Goal: Transaction & Acquisition: Purchase product/service

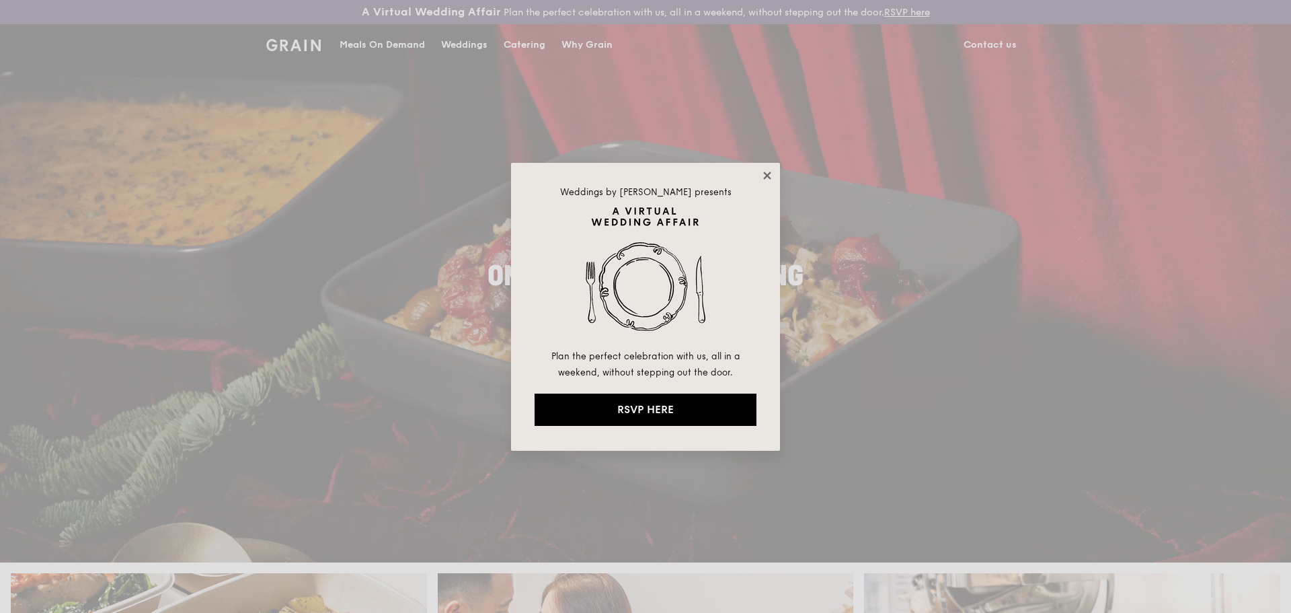
click at [763, 170] on icon at bounding box center [767, 175] width 12 height 12
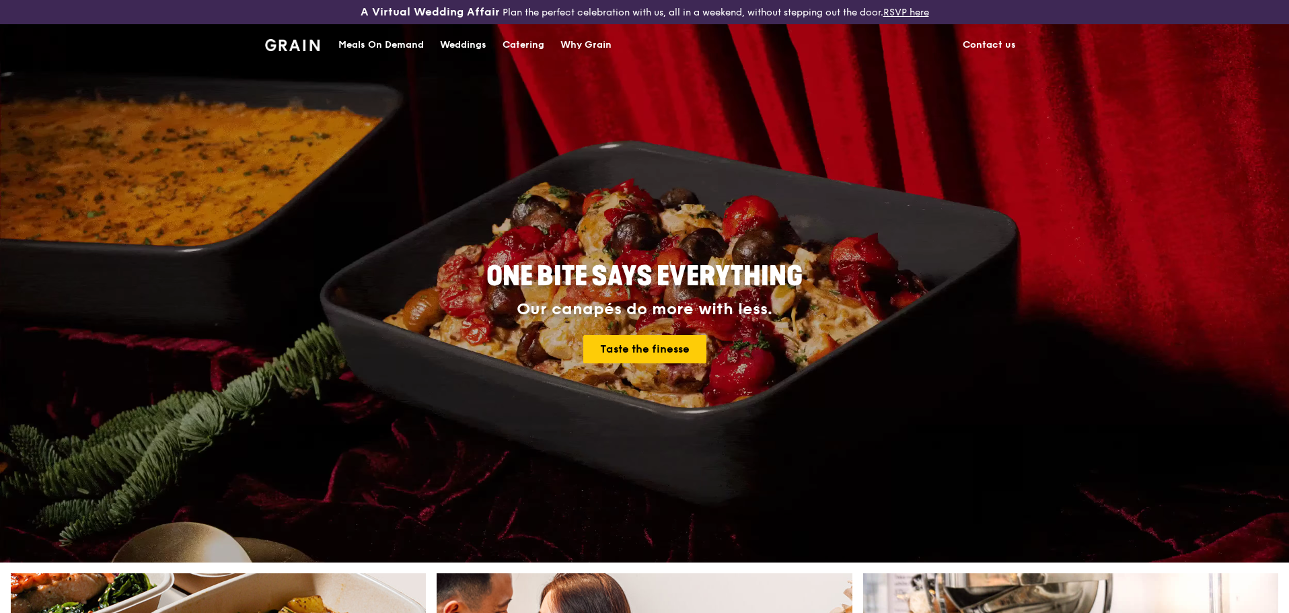
click at [385, 48] on div "Meals On Demand" at bounding box center [380, 45] width 85 height 40
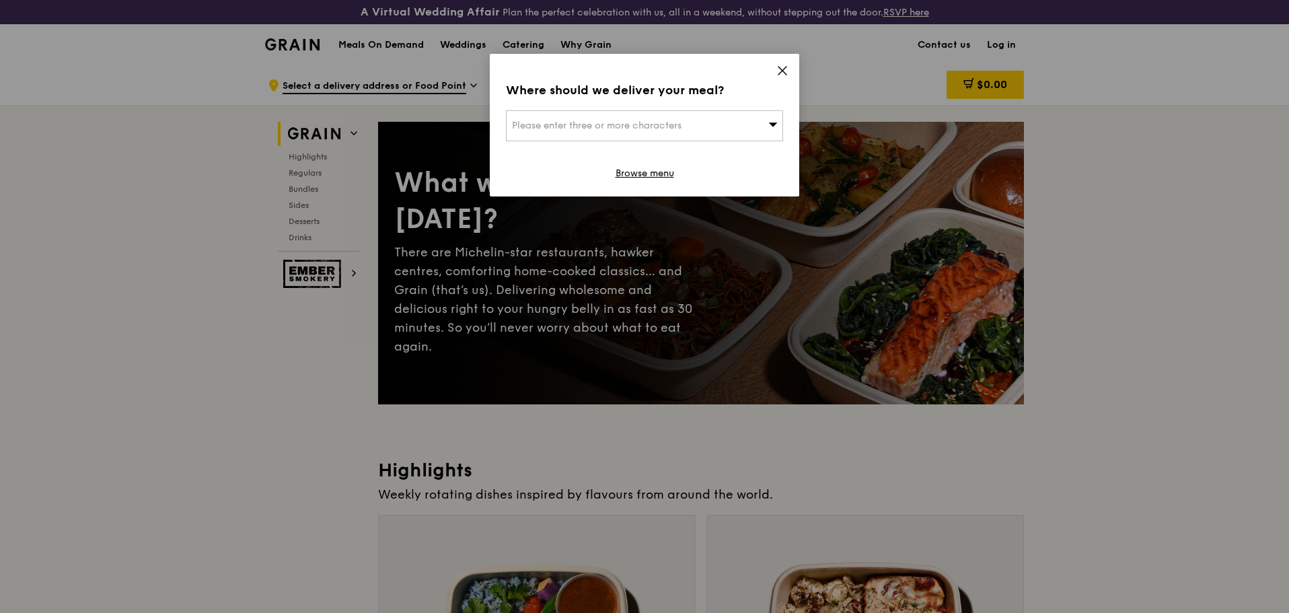
click at [614, 124] on span "Please enter three or more characters" at bounding box center [596, 125] width 169 height 11
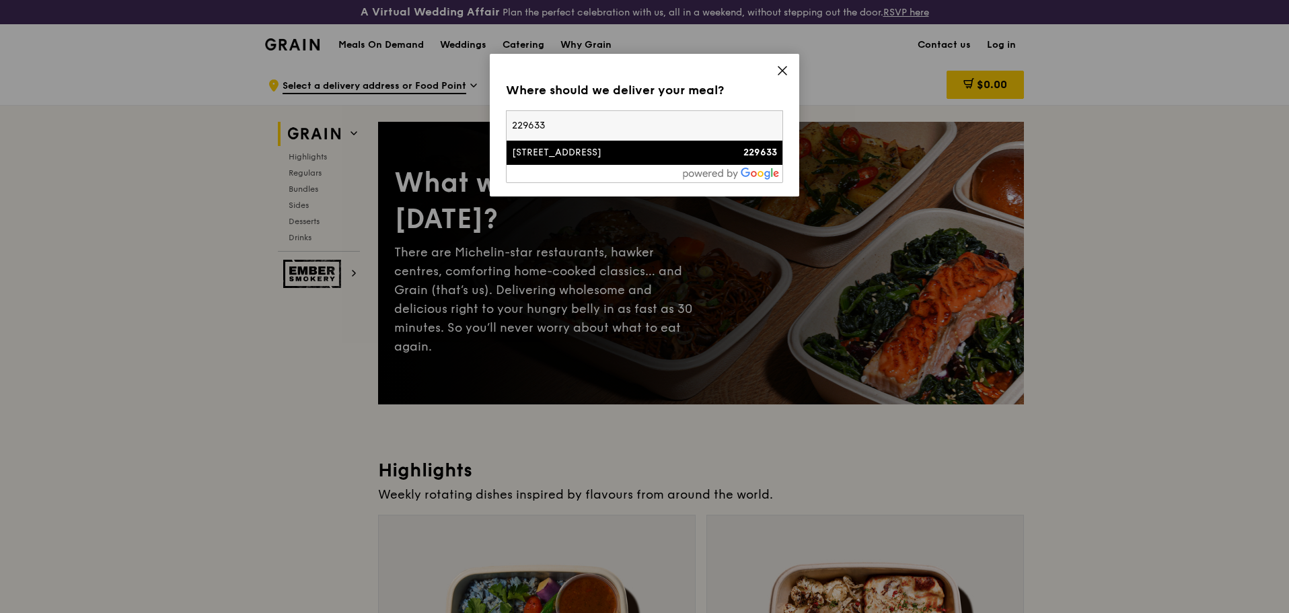
type input "229633"
click at [613, 149] on div "[STREET_ADDRESS]" at bounding box center [611, 152] width 199 height 13
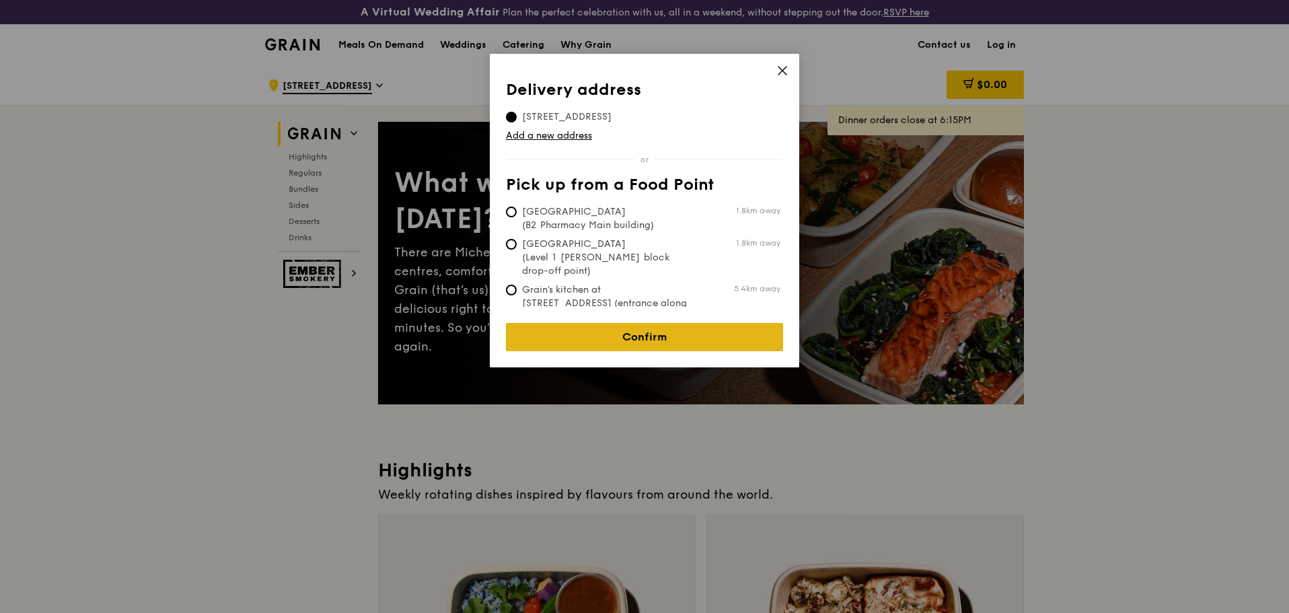
click at [625, 324] on link "Confirm" at bounding box center [644, 337] width 277 height 28
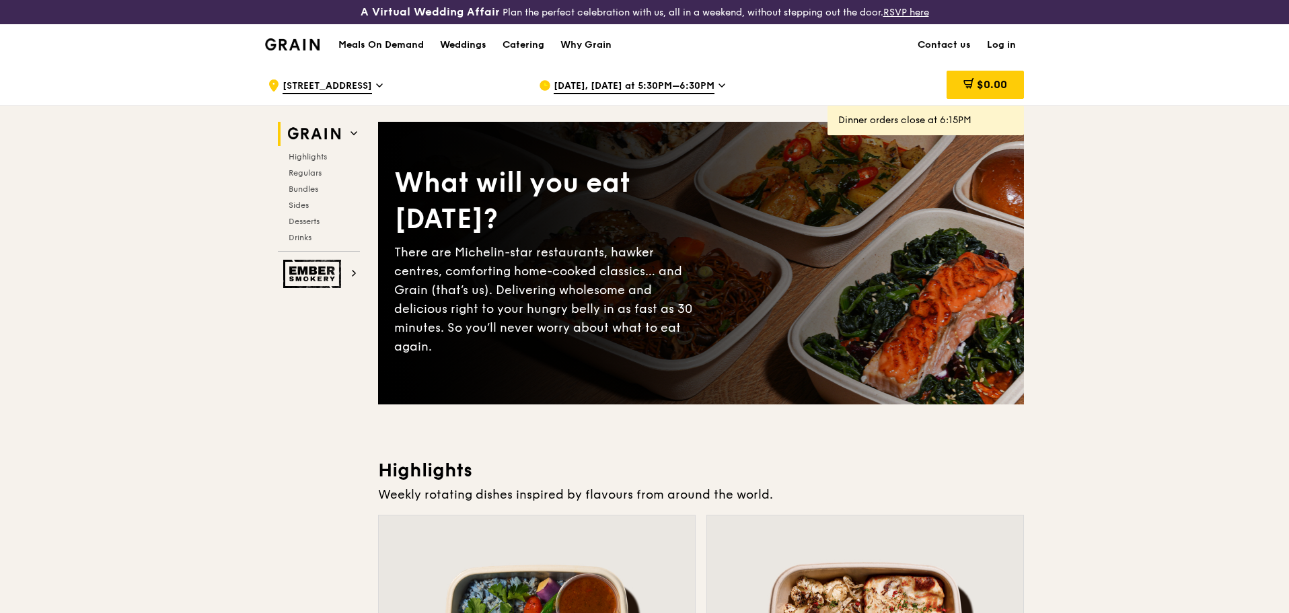
click at [718, 87] on icon at bounding box center [721, 85] width 7 height 12
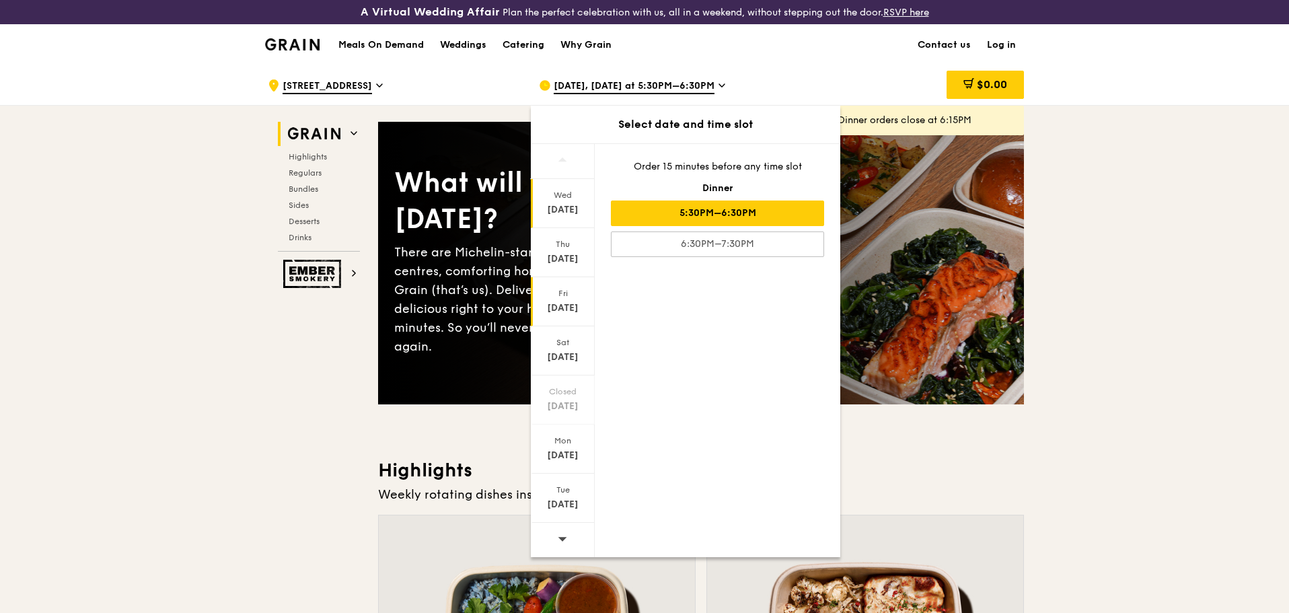
click at [560, 301] on div "[DATE]" at bounding box center [563, 307] width 60 height 13
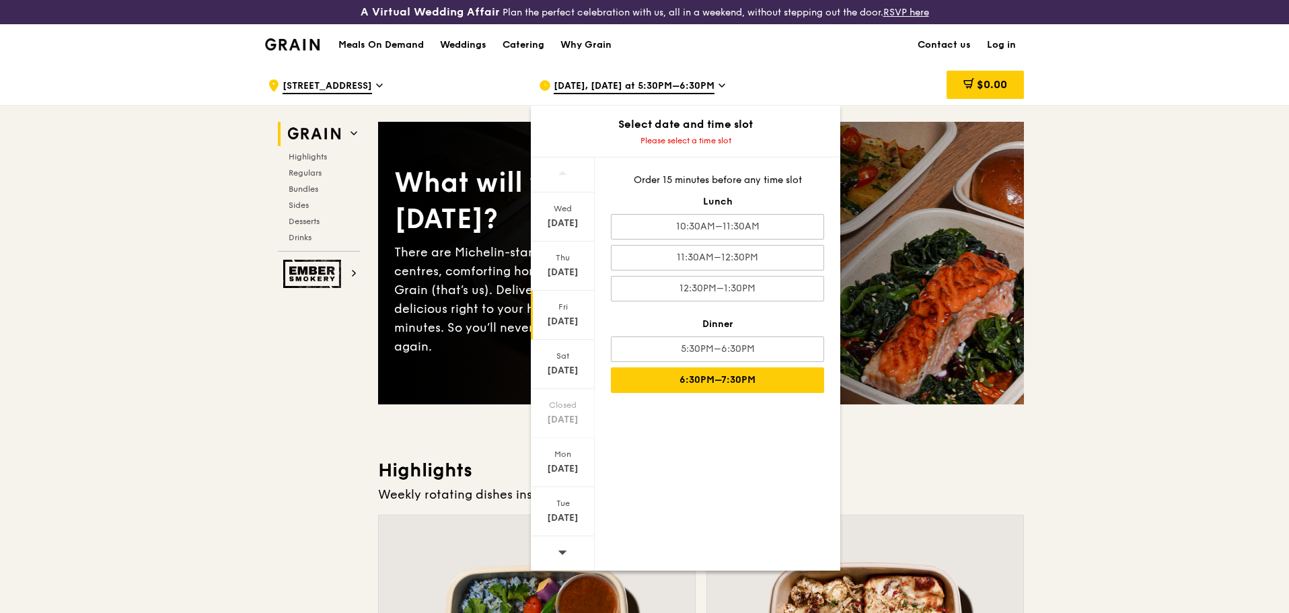
click at [693, 381] on div "6:30PM–7:30PM" at bounding box center [717, 380] width 213 height 26
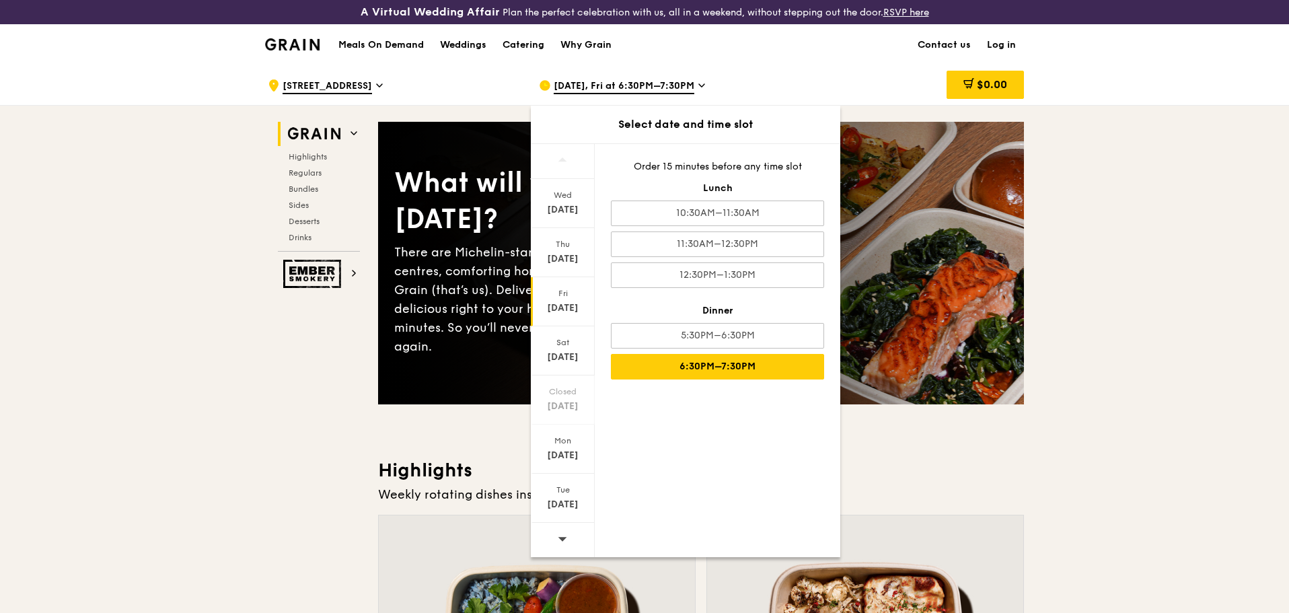
click at [786, 367] on div "6:30PM–7:30PM" at bounding box center [717, 367] width 213 height 26
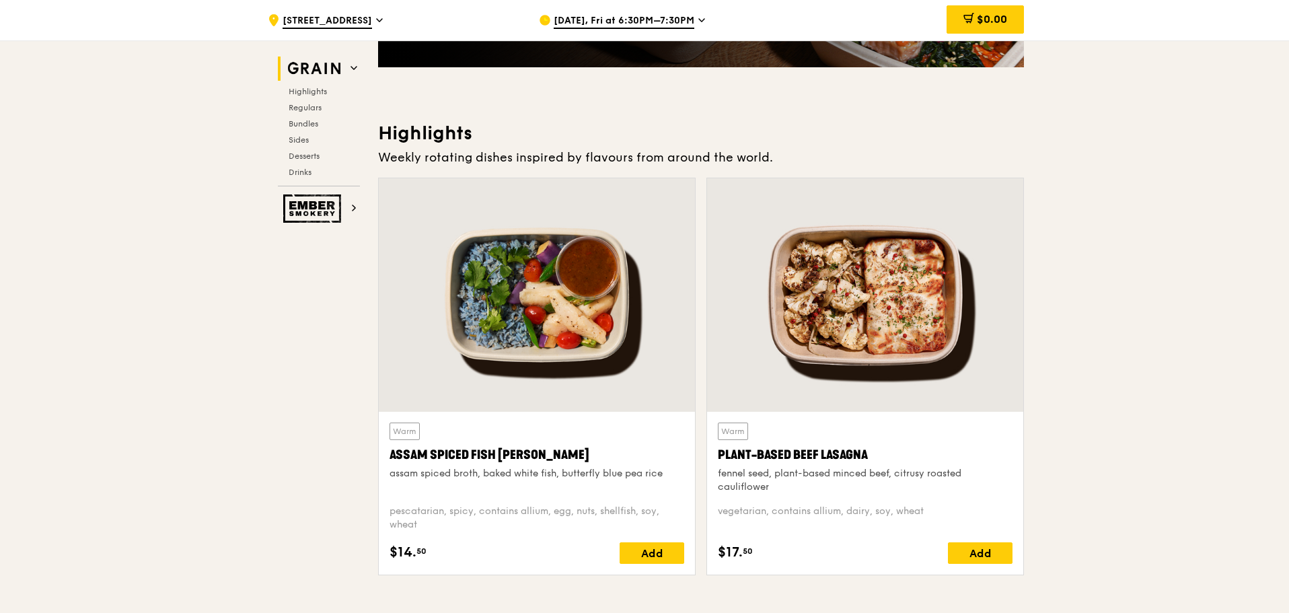
scroll to position [404, 0]
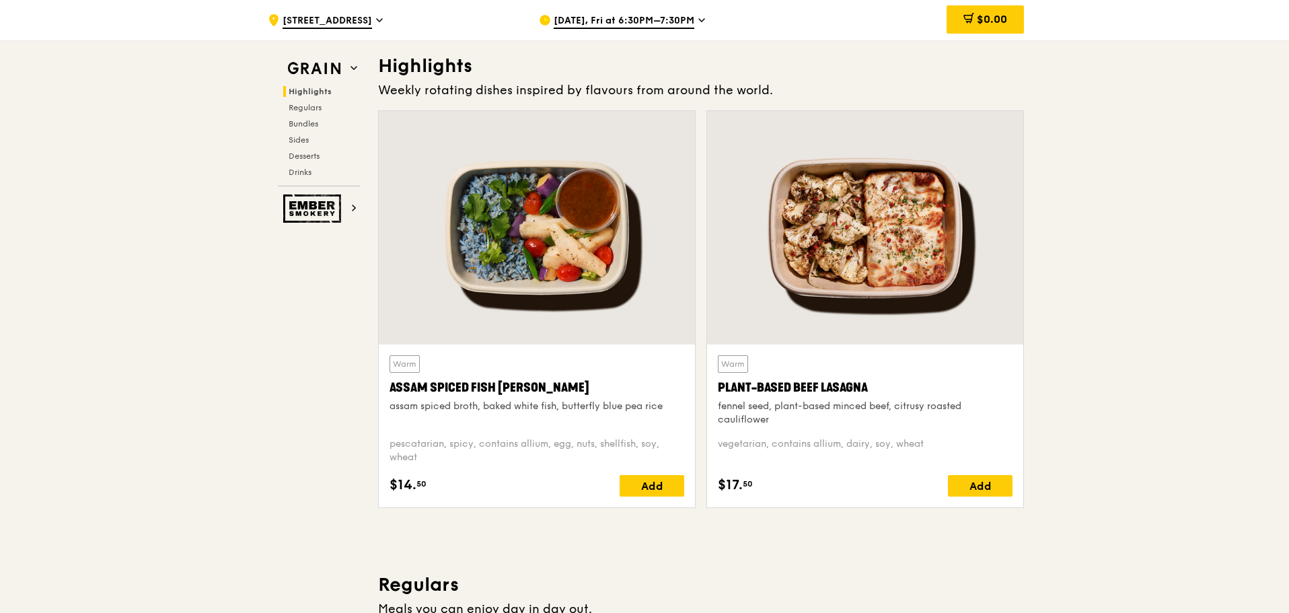
click at [305, 132] on div "Highlights Regulars Bundles Sides Desserts Drinks" at bounding box center [319, 131] width 82 height 91
click at [302, 125] on span "Bundles" at bounding box center [305, 123] width 32 height 9
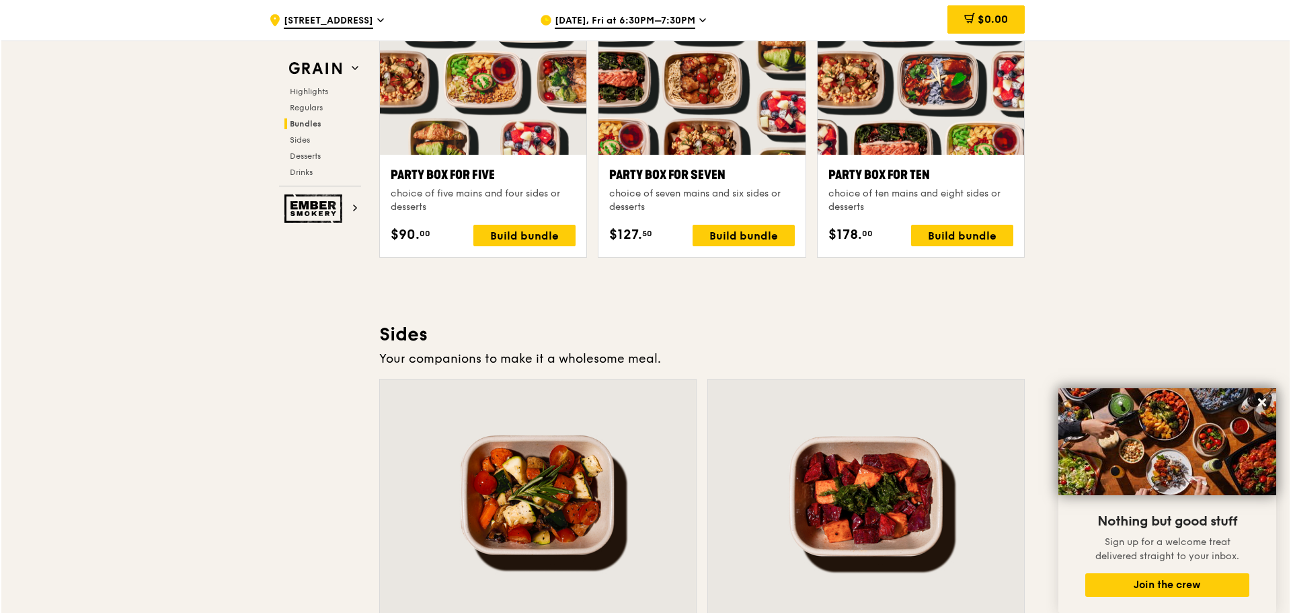
scroll to position [2647, 0]
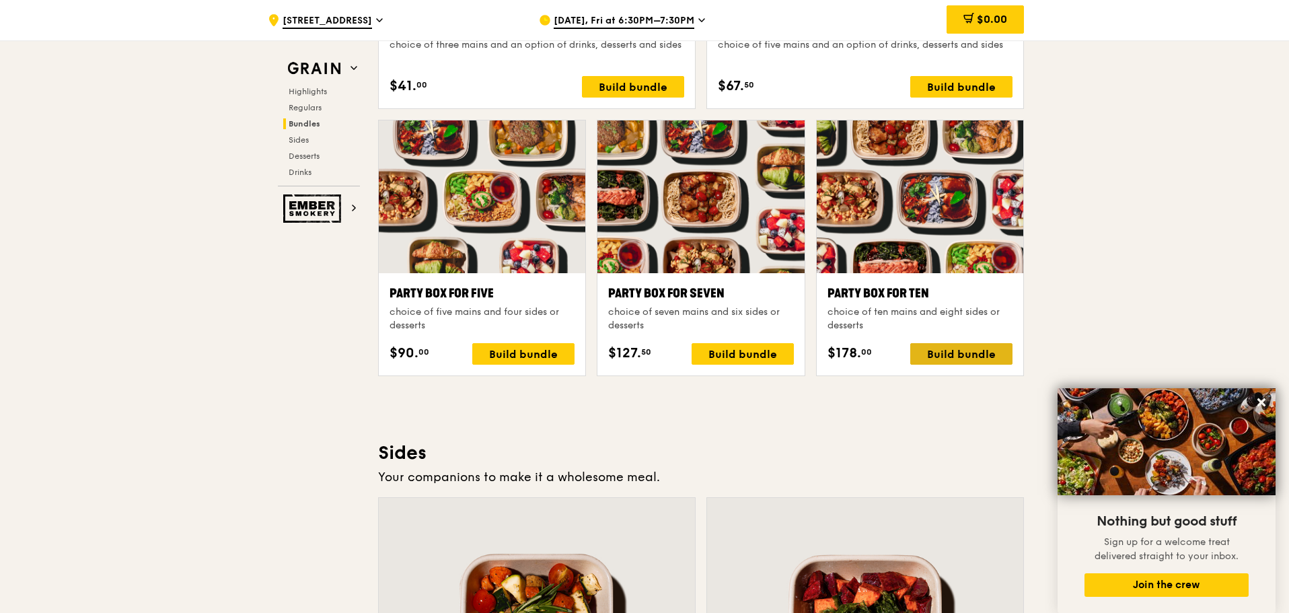
click at [960, 356] on div "Build bundle" at bounding box center [961, 354] width 102 height 22
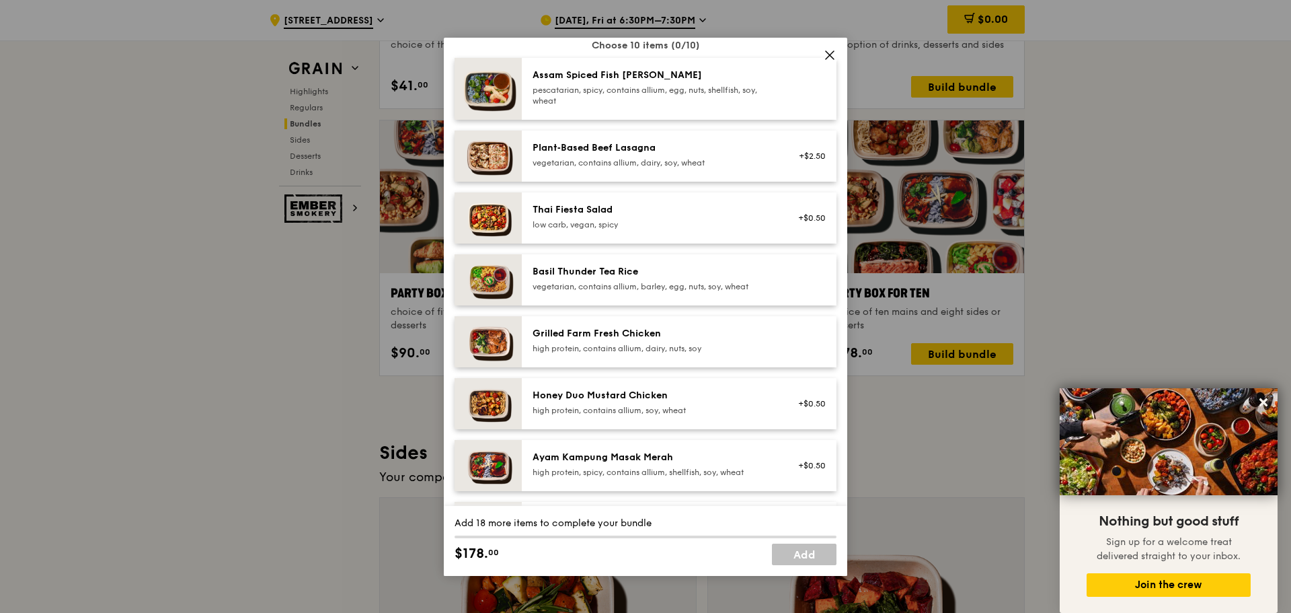
scroll to position [135, 0]
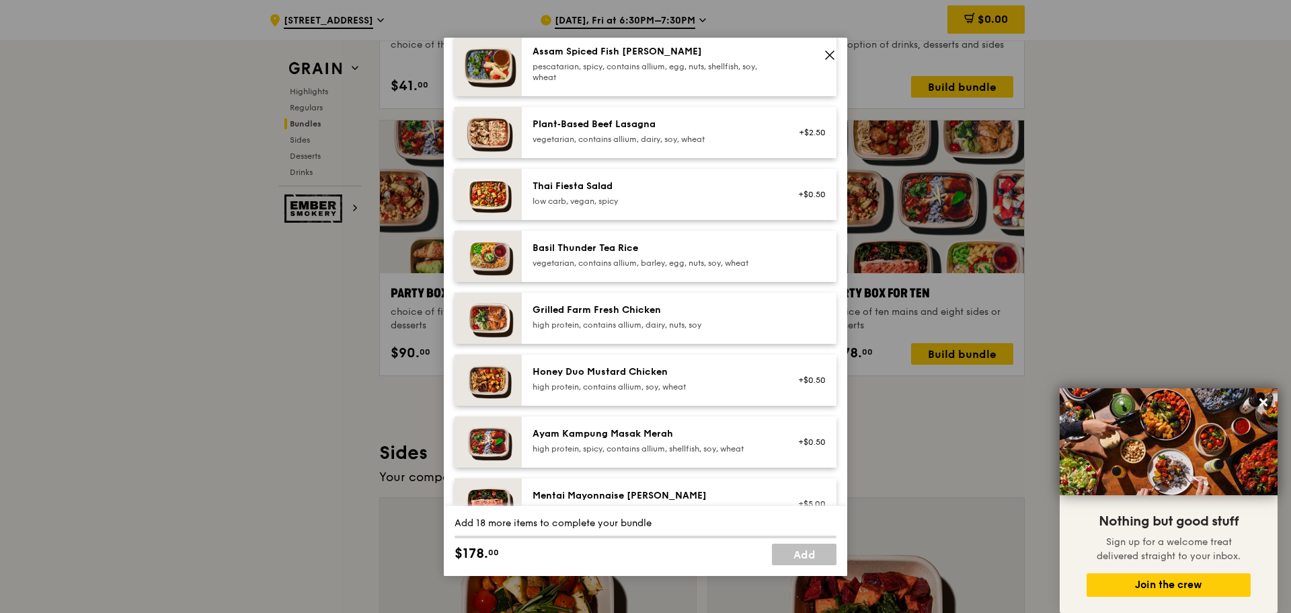
click at [591, 248] on div "Basil Thunder Tea Rice" at bounding box center [653, 247] width 241 height 13
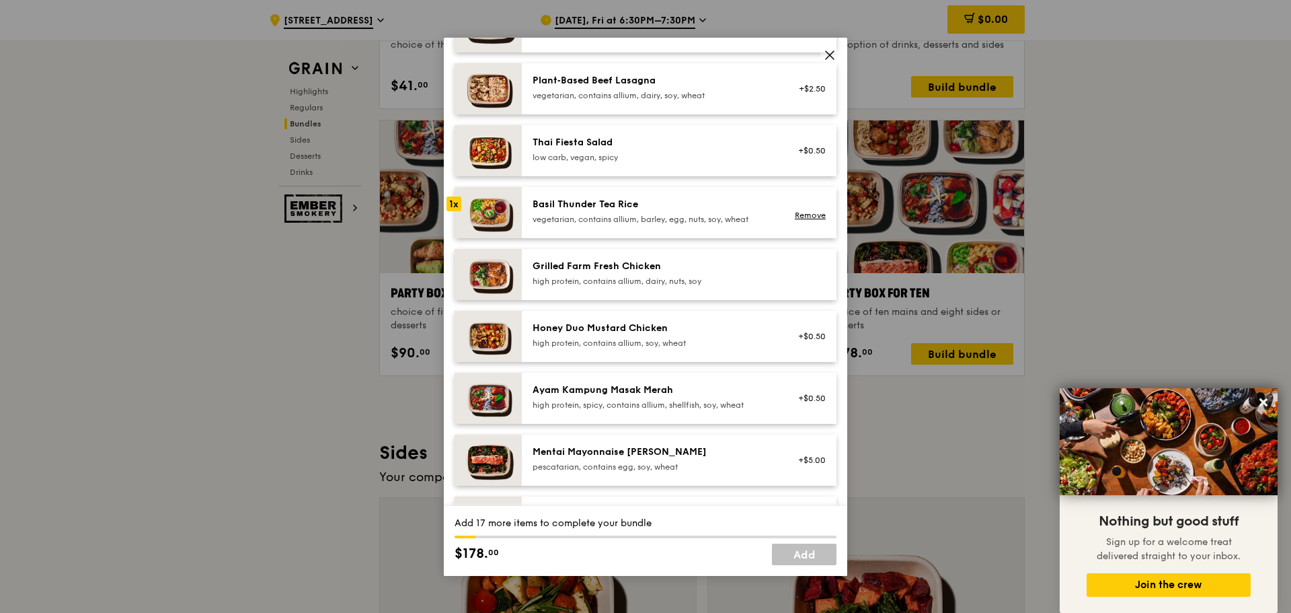
scroll to position [202, 0]
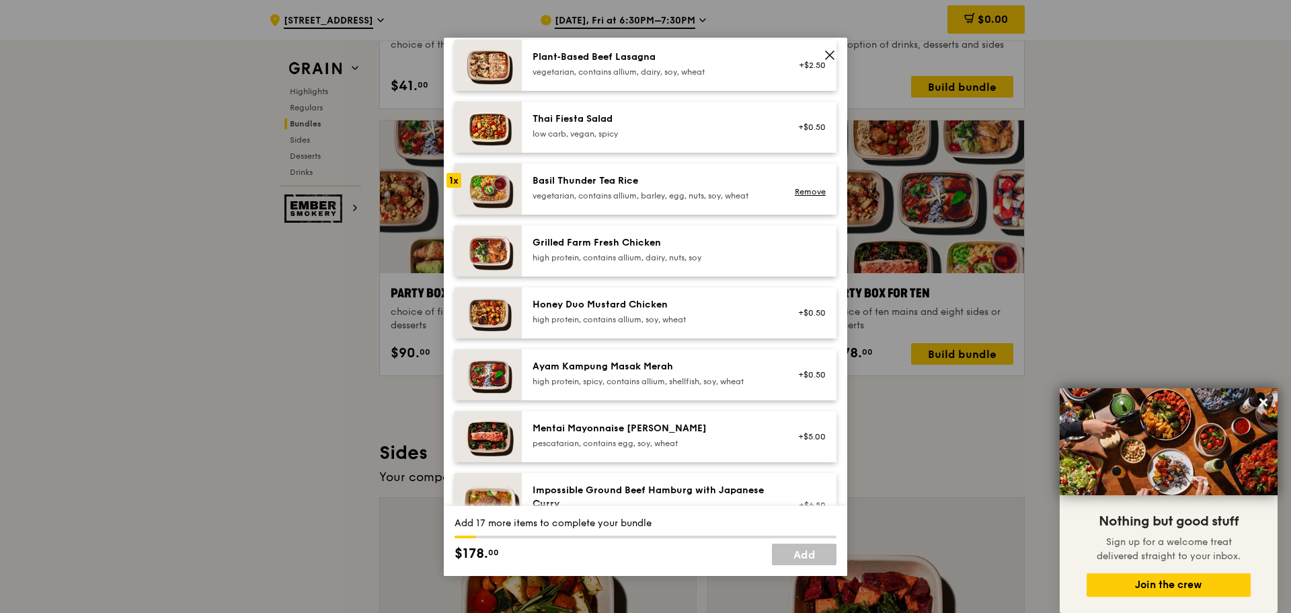
click at [642, 246] on div "Grilled Farm Fresh Chicken" at bounding box center [653, 242] width 241 height 13
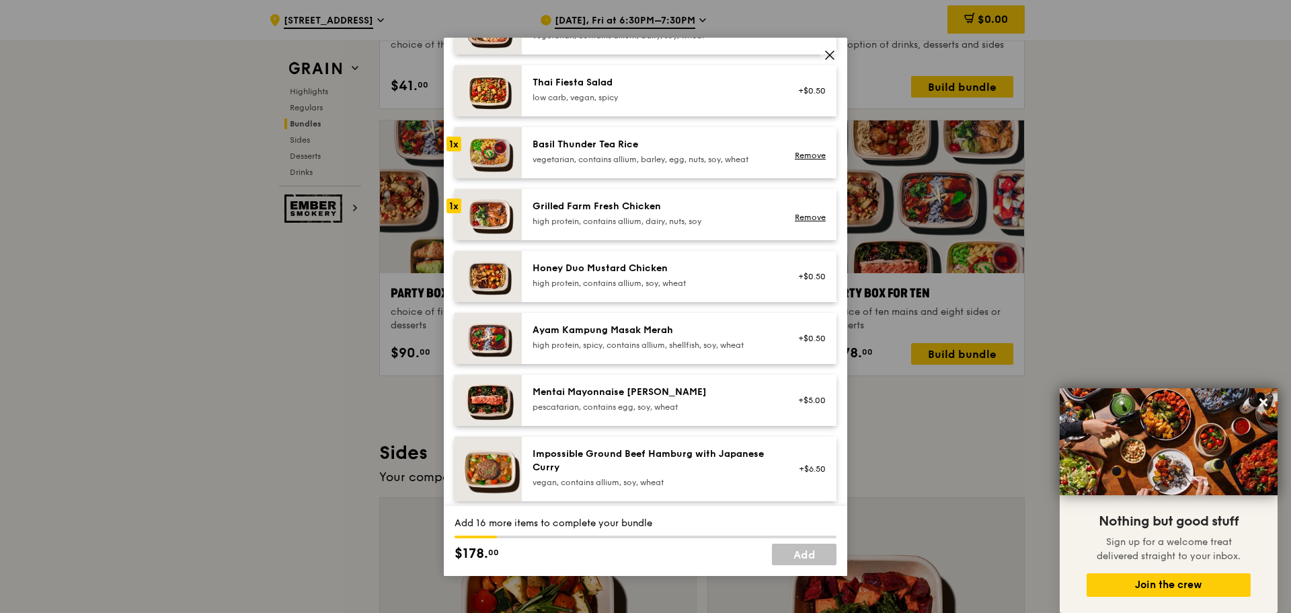
scroll to position [269, 0]
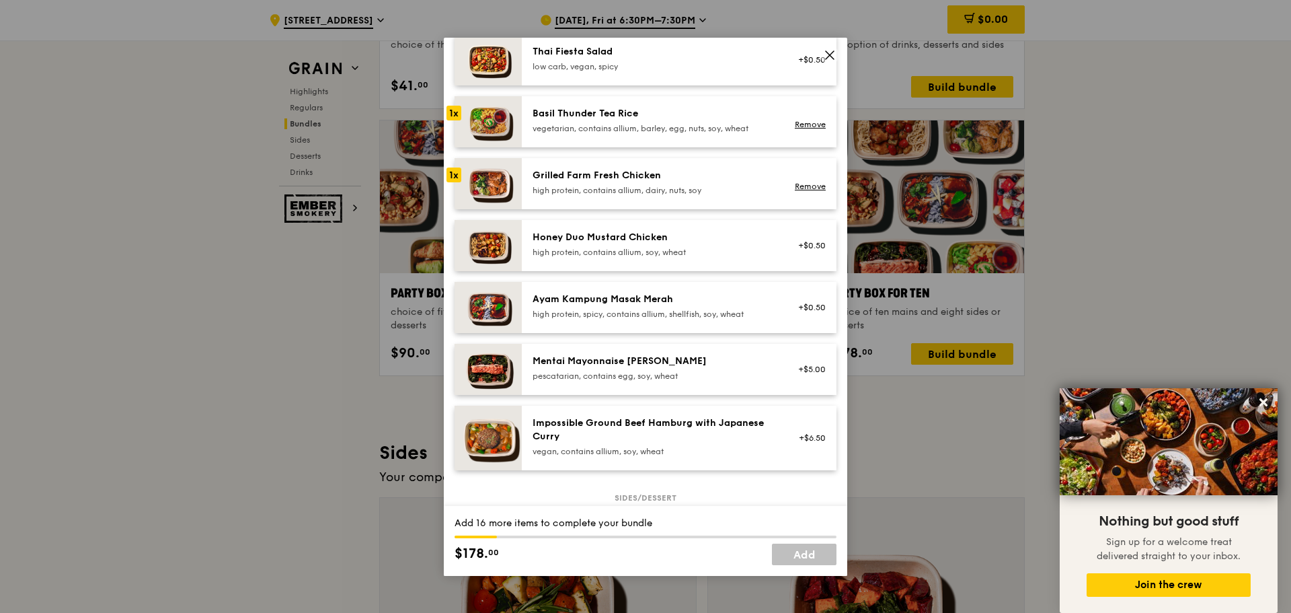
click at [609, 247] on div "high protein, contains allium, soy, wheat" at bounding box center [653, 252] width 241 height 11
click at [813, 255] on link "Remove" at bounding box center [810, 252] width 31 height 9
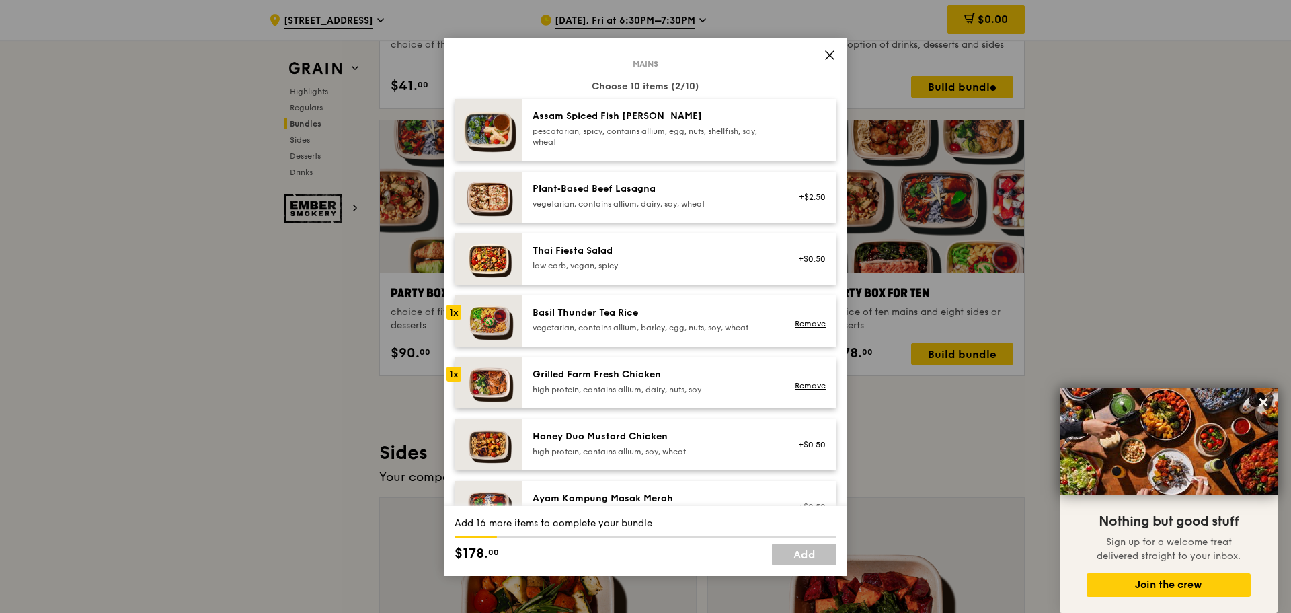
scroll to position [67, 0]
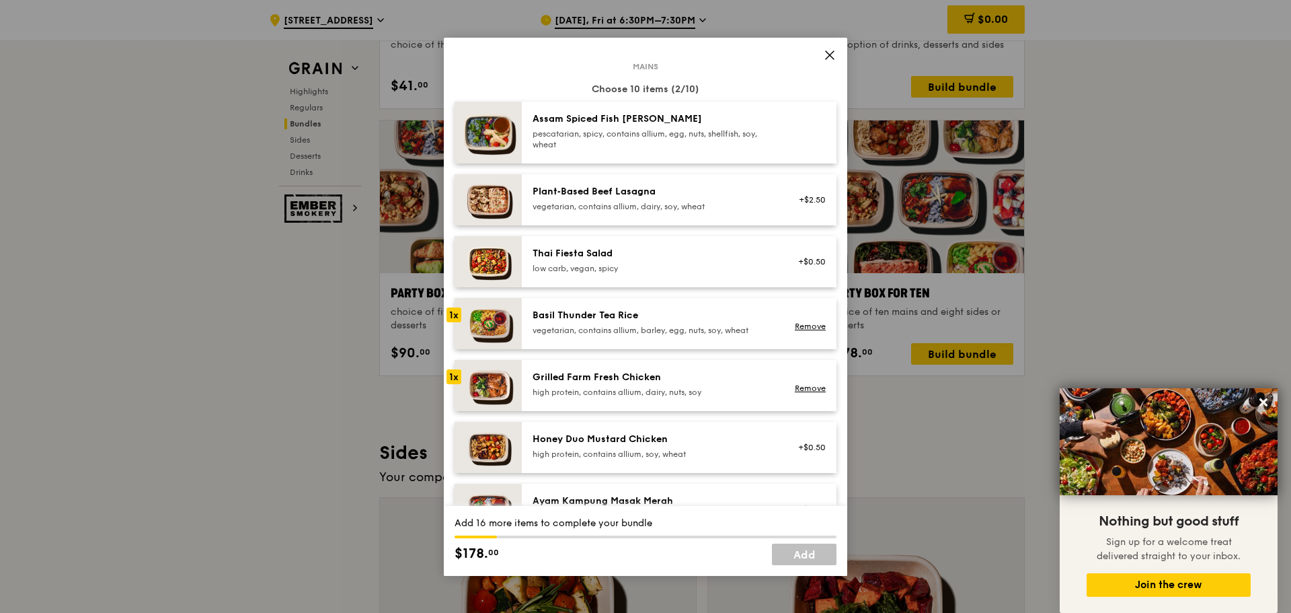
click at [638, 325] on div "vegetarian, contains allium, barley, egg, nuts, soy, wheat" at bounding box center [653, 330] width 241 height 11
click at [624, 375] on div "Grilled Farm Fresh Chicken" at bounding box center [653, 377] width 241 height 13
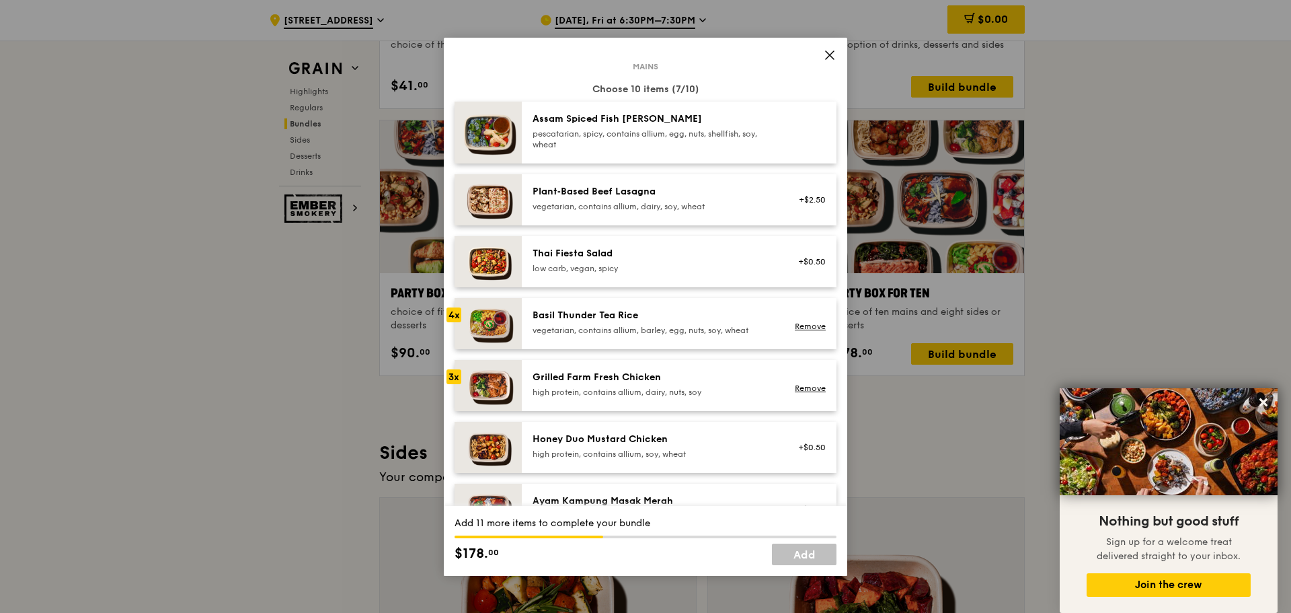
click at [624, 375] on div "Grilled Farm Fresh Chicken" at bounding box center [653, 377] width 241 height 13
click at [457, 317] on div "4x" at bounding box center [454, 314] width 15 height 15
click at [457, 317] on div "5x" at bounding box center [454, 314] width 15 height 15
click at [457, 317] on div "6x" at bounding box center [454, 314] width 15 height 15
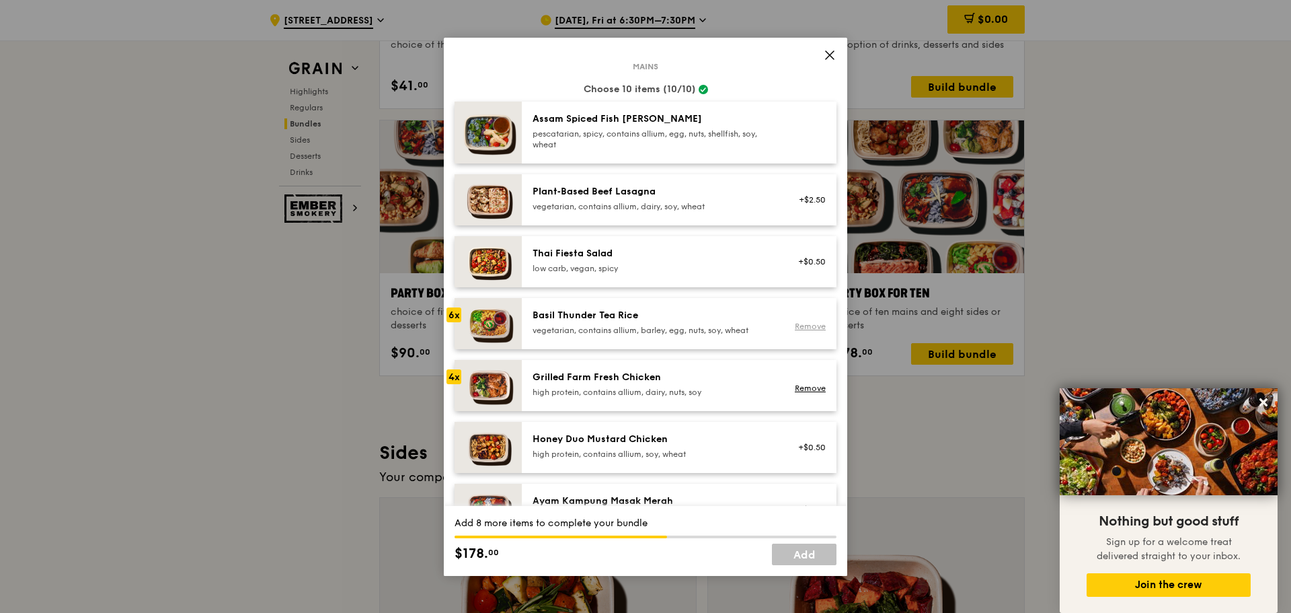
click at [810, 328] on link "Remove" at bounding box center [810, 326] width 31 height 9
click at [621, 328] on div "vegetarian, contains allium, barley, egg, nuts, soy, wheat" at bounding box center [653, 330] width 241 height 11
click at [823, 412] on div "Mains Choose 10 items (6/10) Assam Spiced Fish [PERSON_NAME] pescatarian, spicy…" at bounding box center [646, 382] width 382 height 633
click at [808, 385] on link "Remove" at bounding box center [810, 387] width 31 height 9
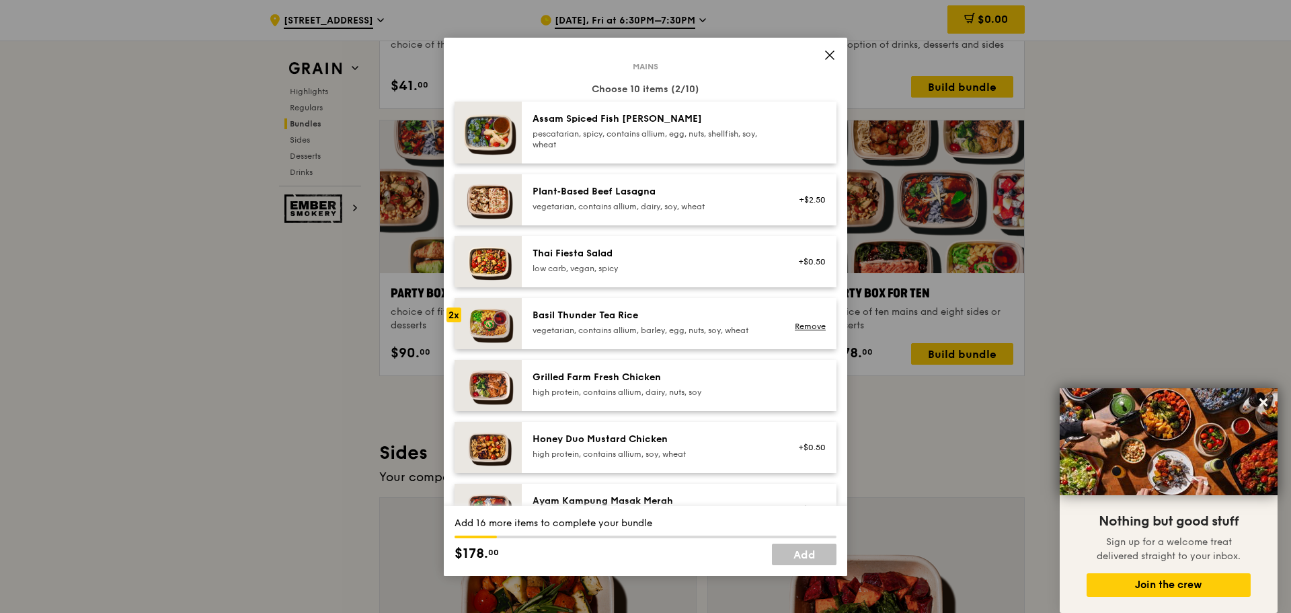
click at [667, 381] on div "Grilled Farm Fresh Chicken" at bounding box center [653, 377] width 241 height 13
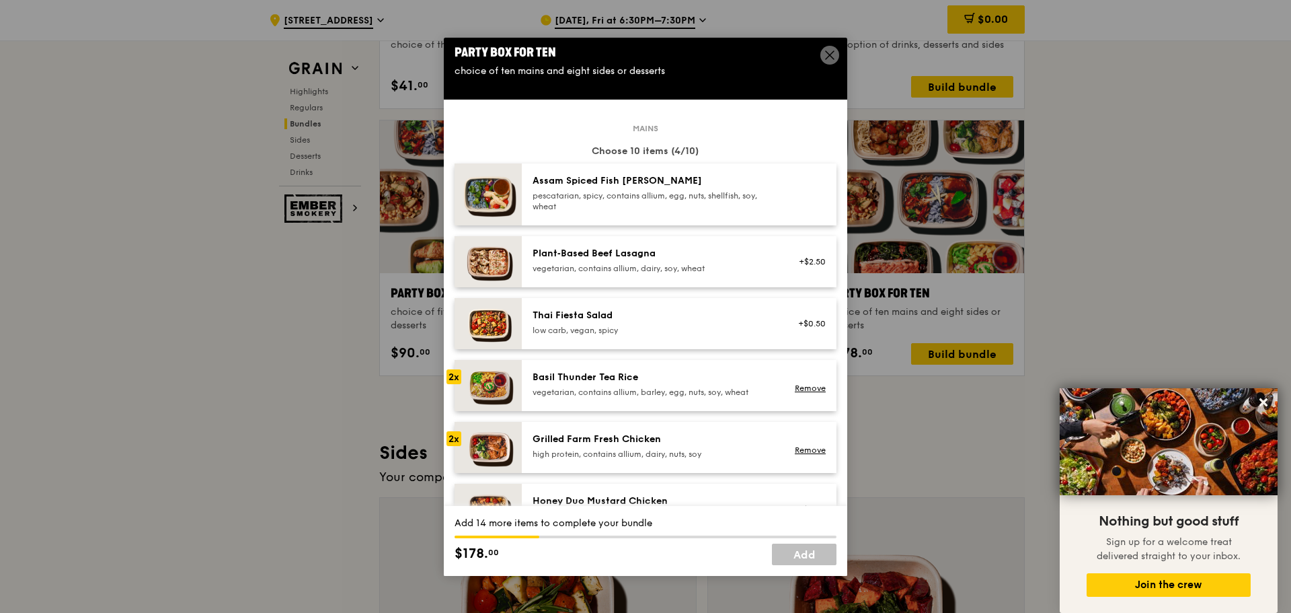
scroll to position [0, 0]
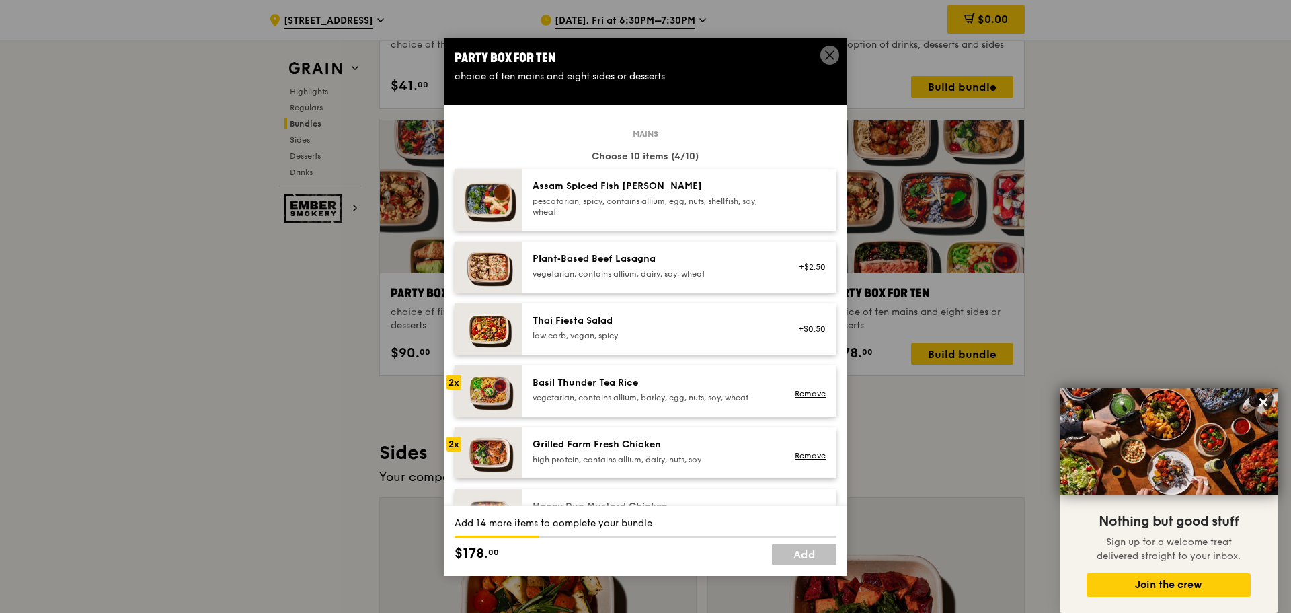
click at [617, 378] on div "Basil Thunder Tea Rice" at bounding box center [653, 382] width 241 height 13
click at [619, 438] on div "Grilled Farm Fresh Chicken" at bounding box center [653, 444] width 241 height 13
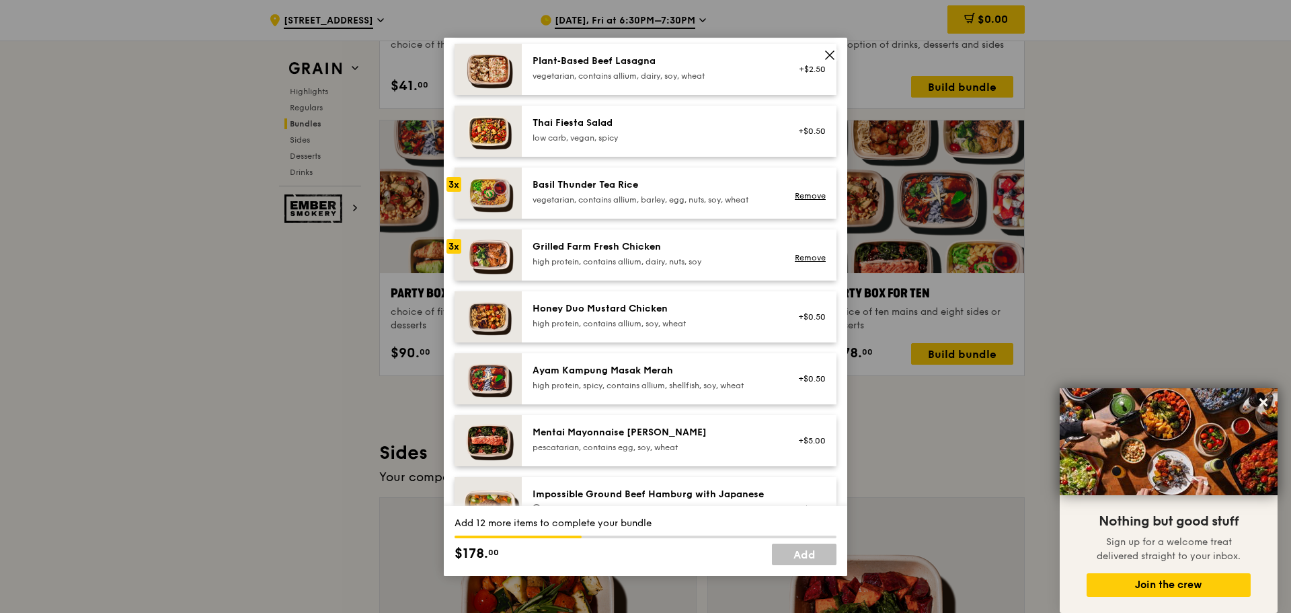
scroll to position [202, 0]
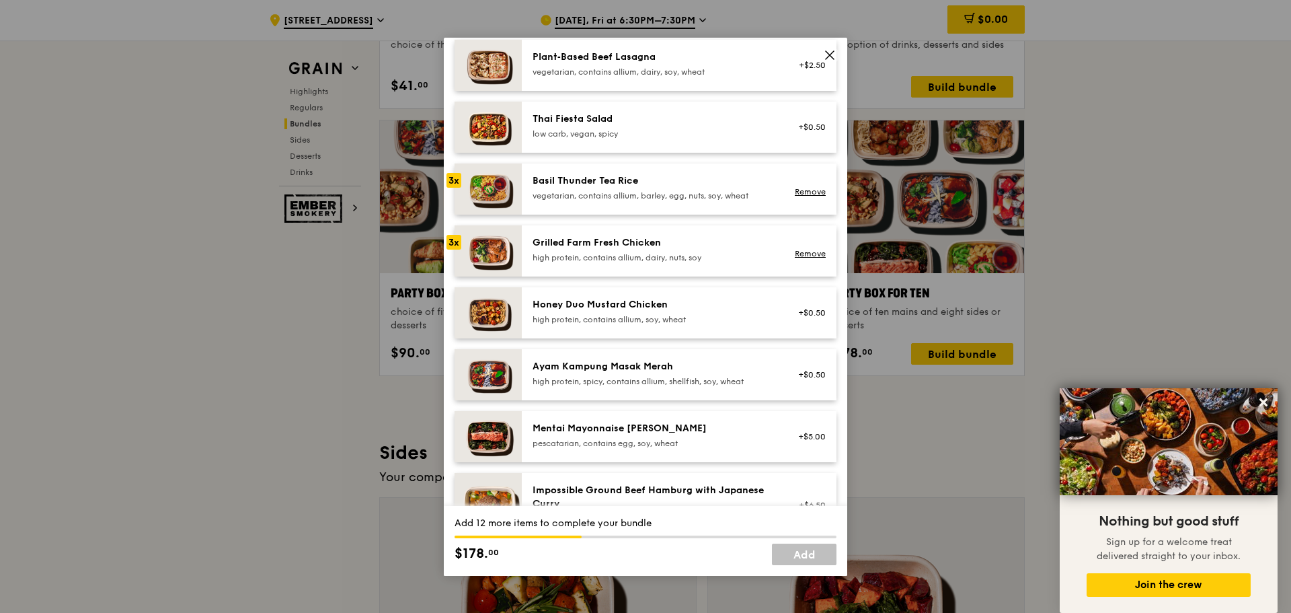
click at [690, 379] on div "high protein, spicy, contains allium, shellfish, soy, wheat" at bounding box center [653, 381] width 241 height 11
click at [667, 251] on div "Grilled Farm Fresh Chicken high protein, contains allium, dairy, nuts, soy" at bounding box center [653, 249] width 241 height 27
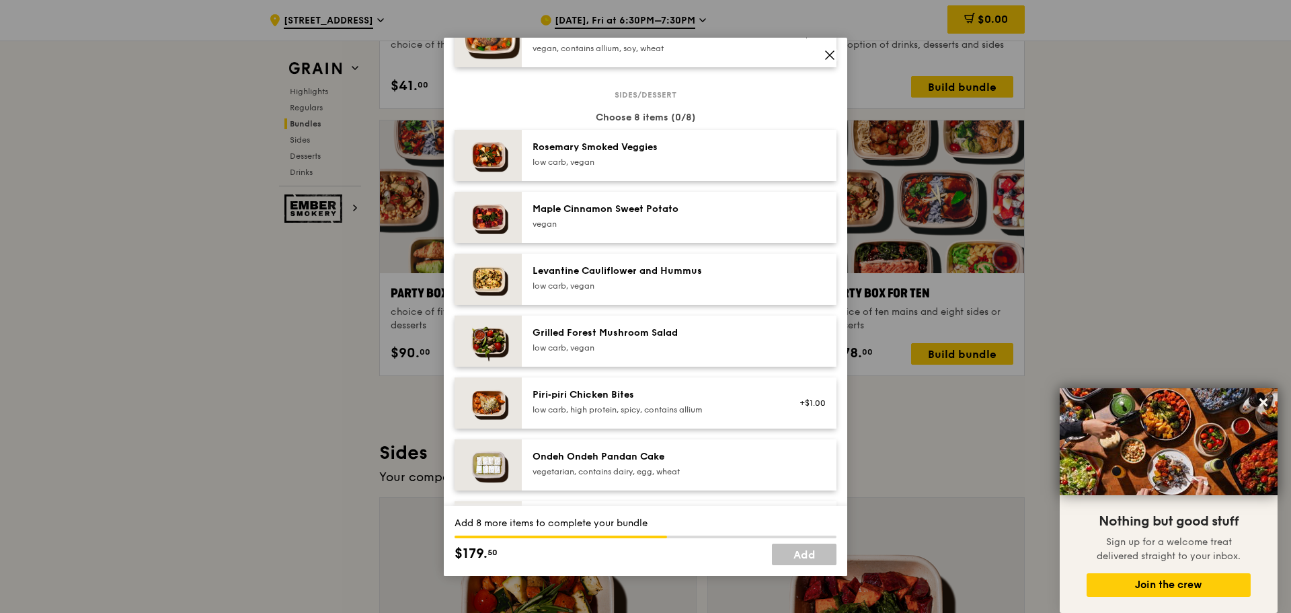
scroll to position [673, 0]
click at [656, 158] on div "low carb, vegan" at bounding box center [653, 161] width 241 height 11
click at [663, 289] on div "low carb, vegan" at bounding box center [653, 285] width 241 height 11
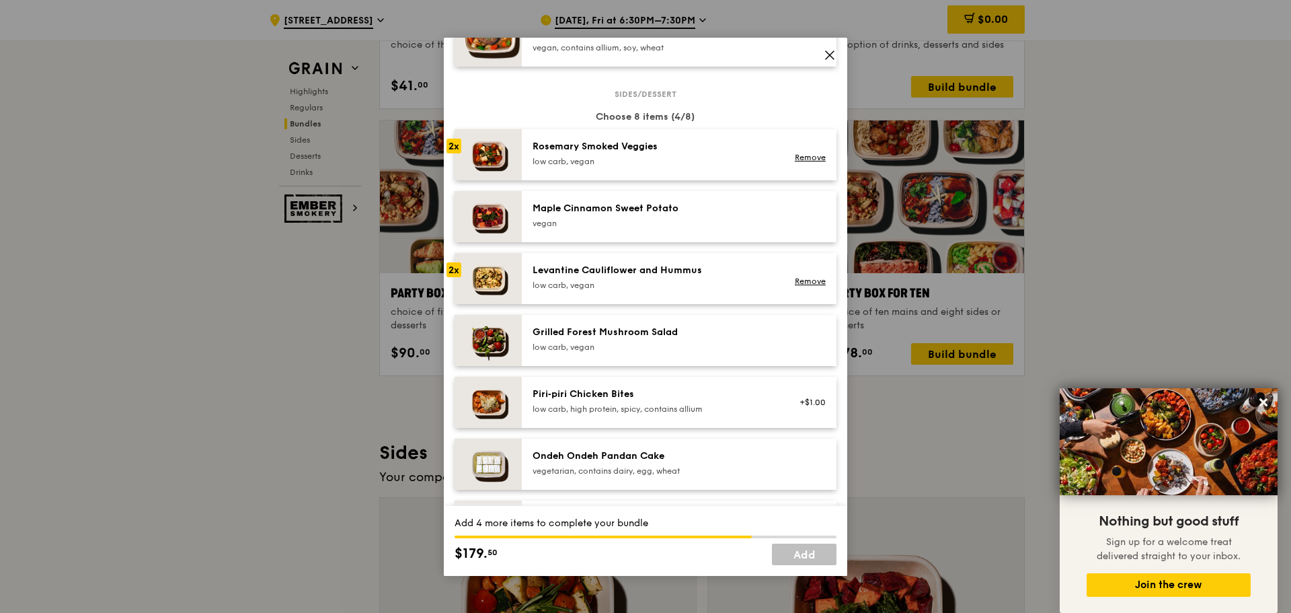
scroll to position [740, 0]
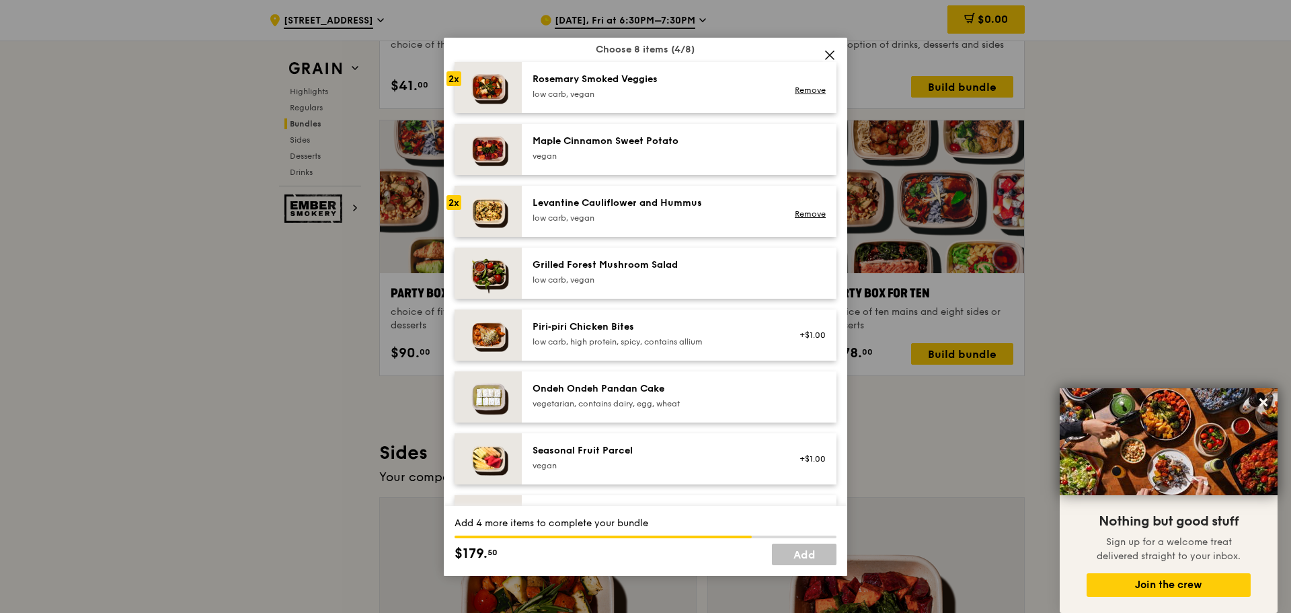
click at [663, 327] on div "Piri‑piri Chicken Bites" at bounding box center [653, 326] width 241 height 13
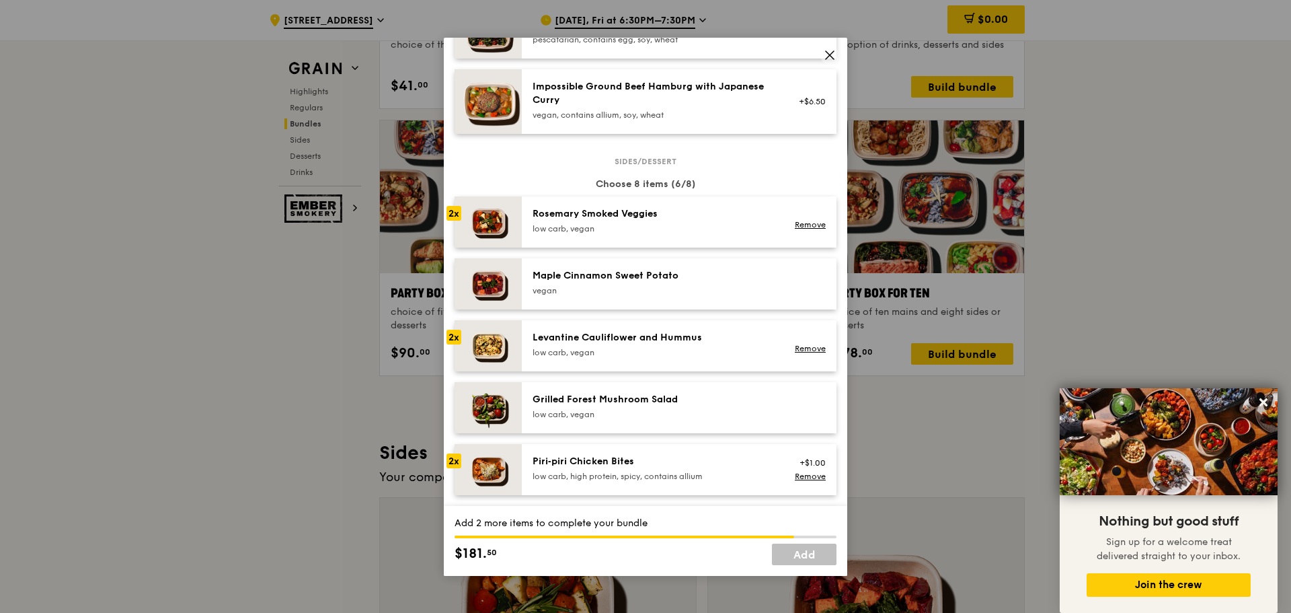
scroll to position [673, 0]
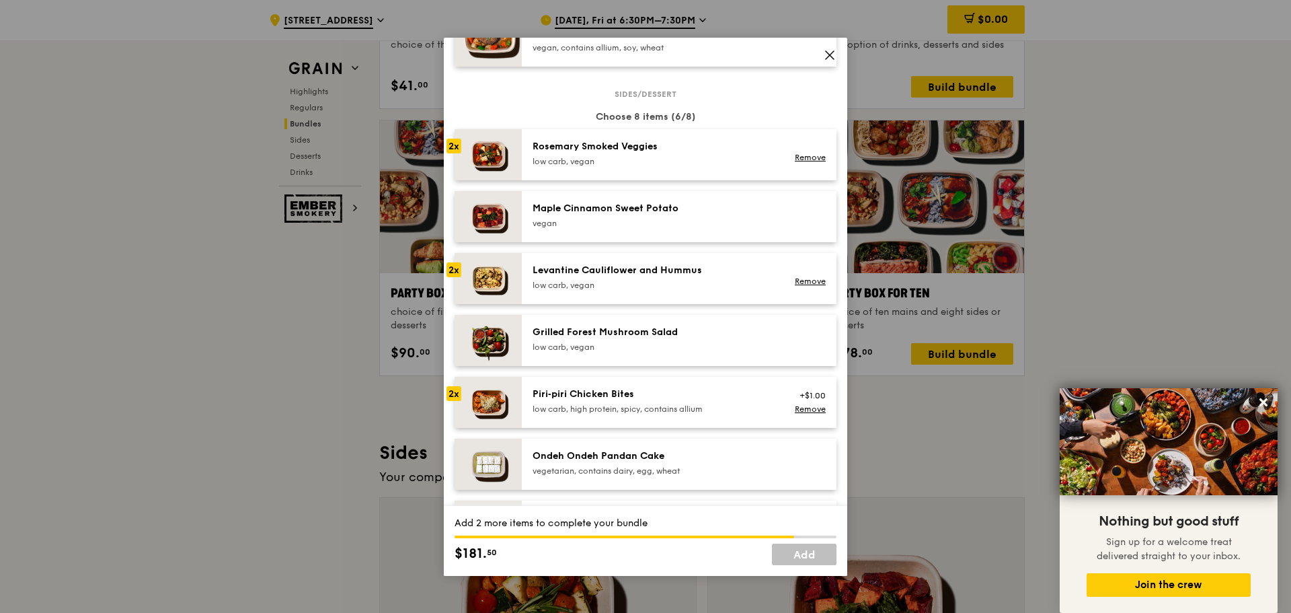
click at [662, 347] on div "low carb, vegan" at bounding box center [653, 347] width 241 height 11
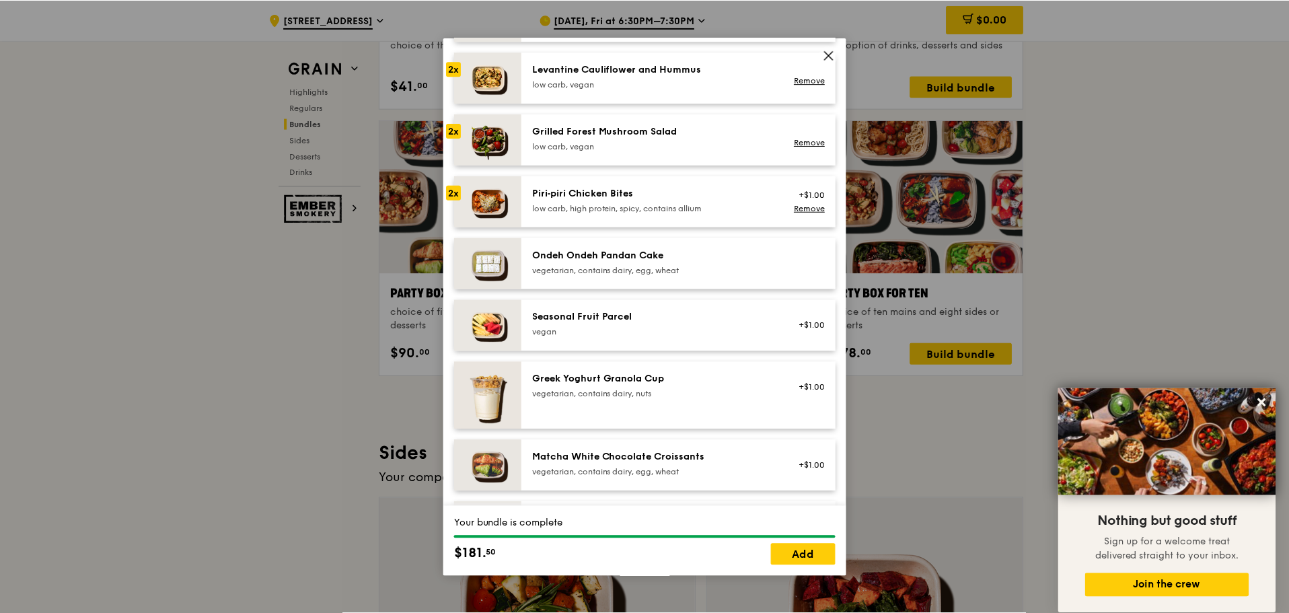
scroll to position [874, 0]
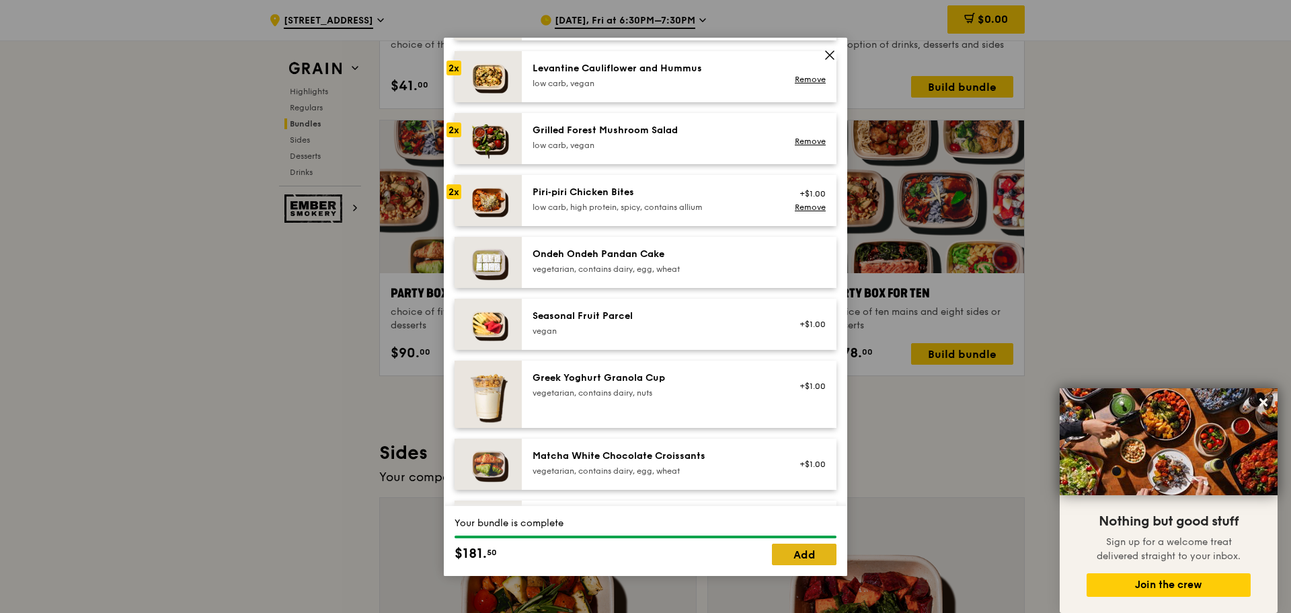
click at [810, 552] on link "Add" at bounding box center [804, 554] width 65 height 22
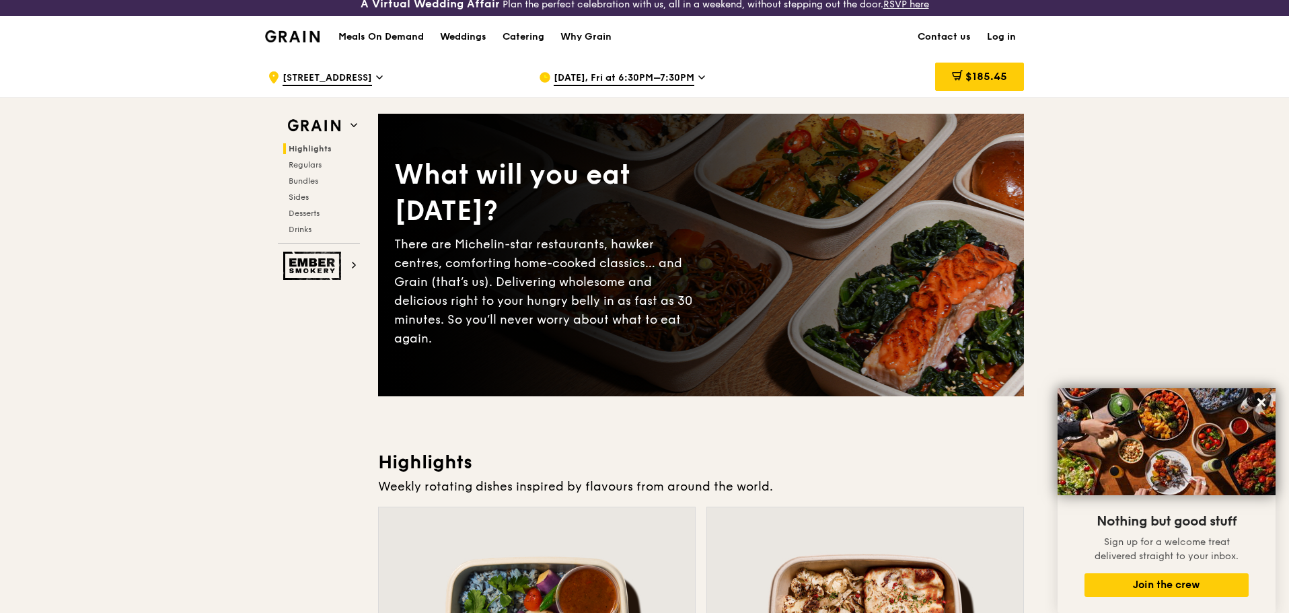
scroll to position [0, 0]
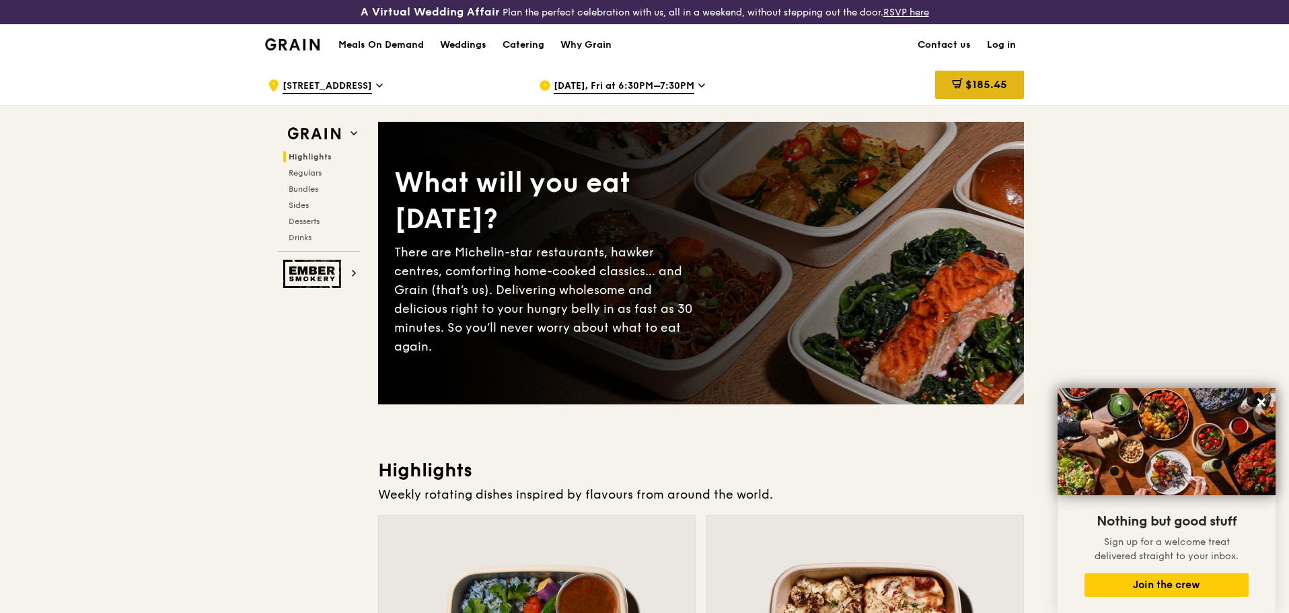
click at [961, 89] on div "$185.45" at bounding box center [979, 85] width 89 height 28
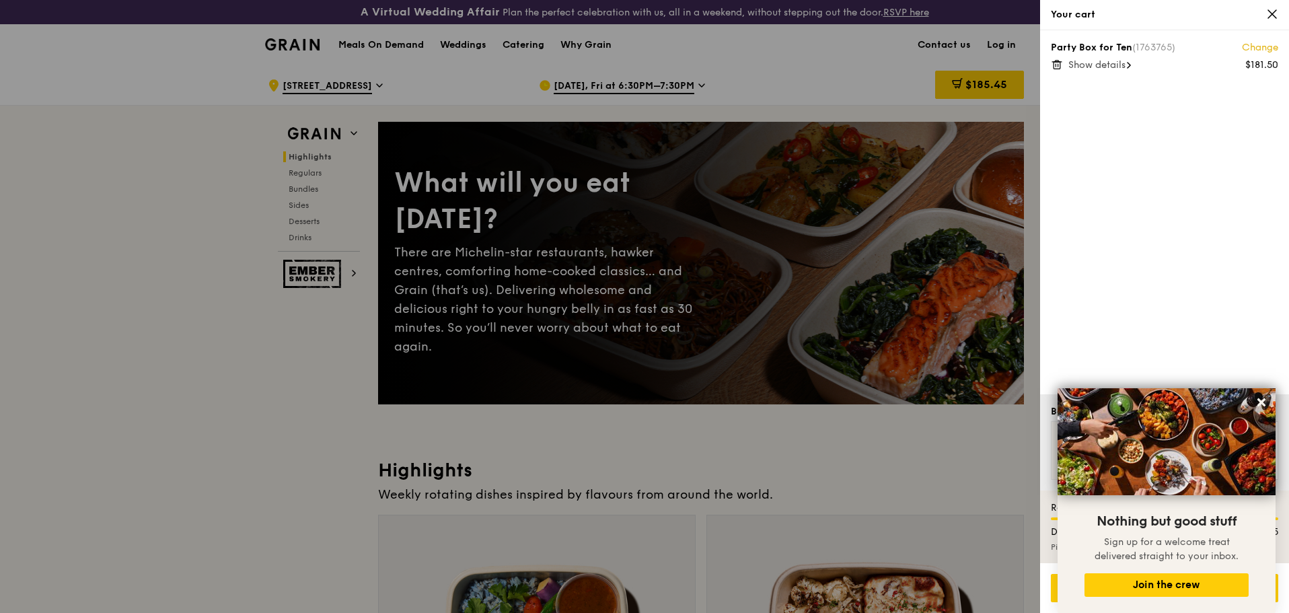
click at [1127, 71] on div "Show details" at bounding box center [1173, 65] width 210 height 13
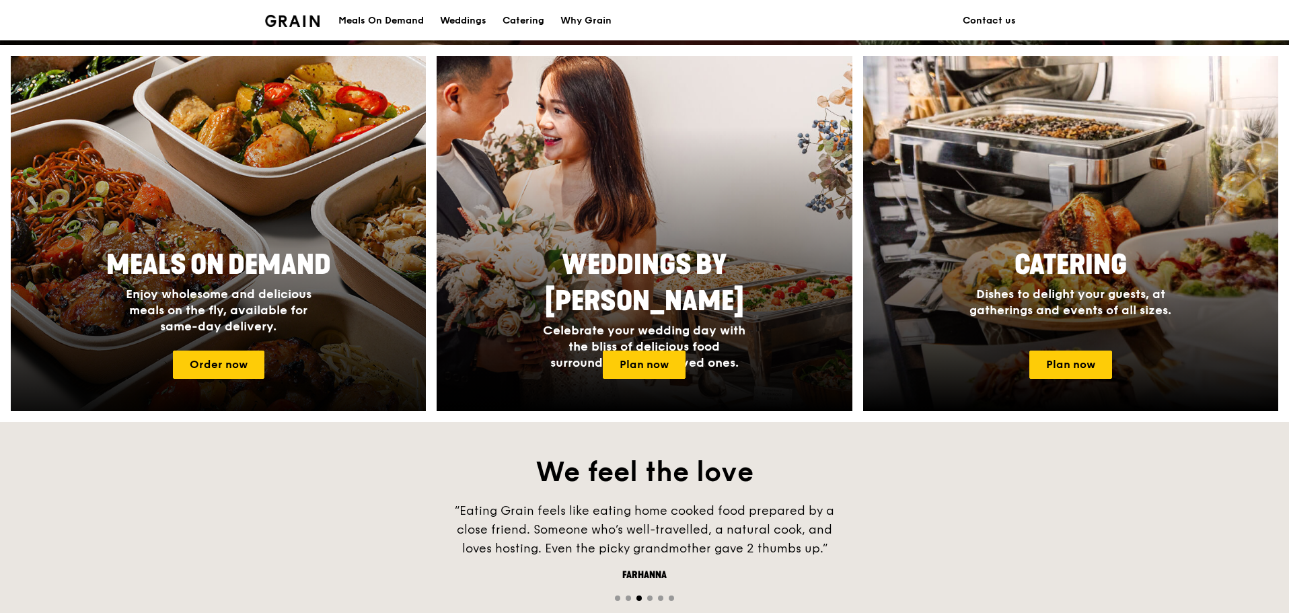
scroll to position [404, 0]
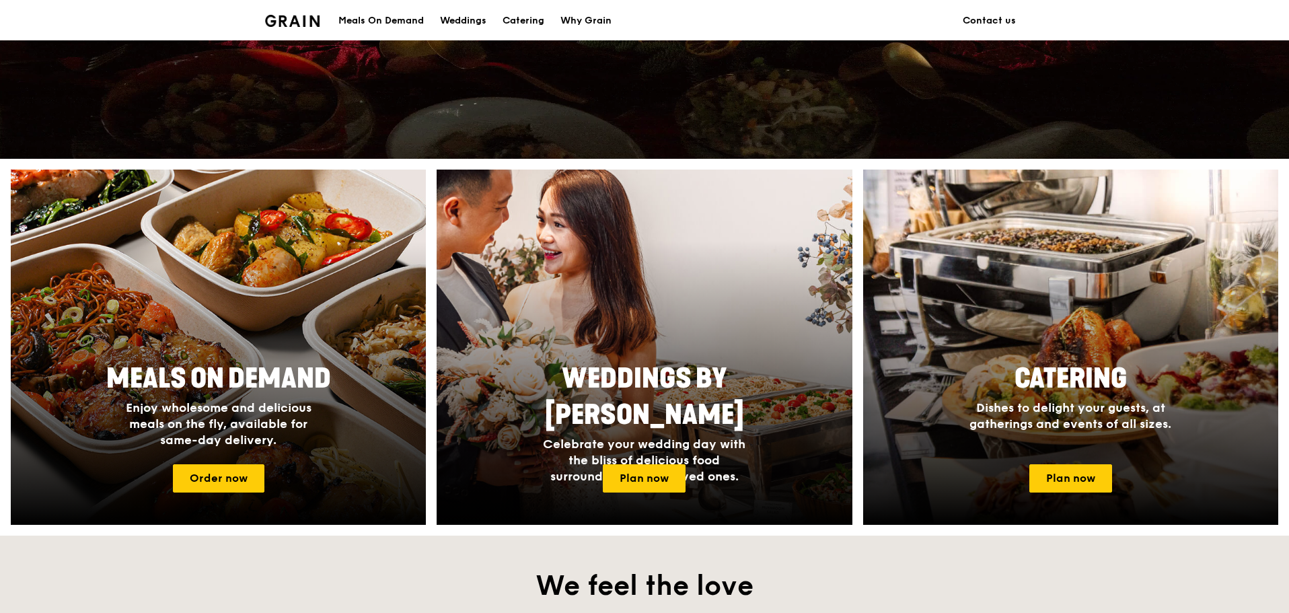
click at [368, 24] on div "Meals On Demand" at bounding box center [380, 21] width 85 height 40
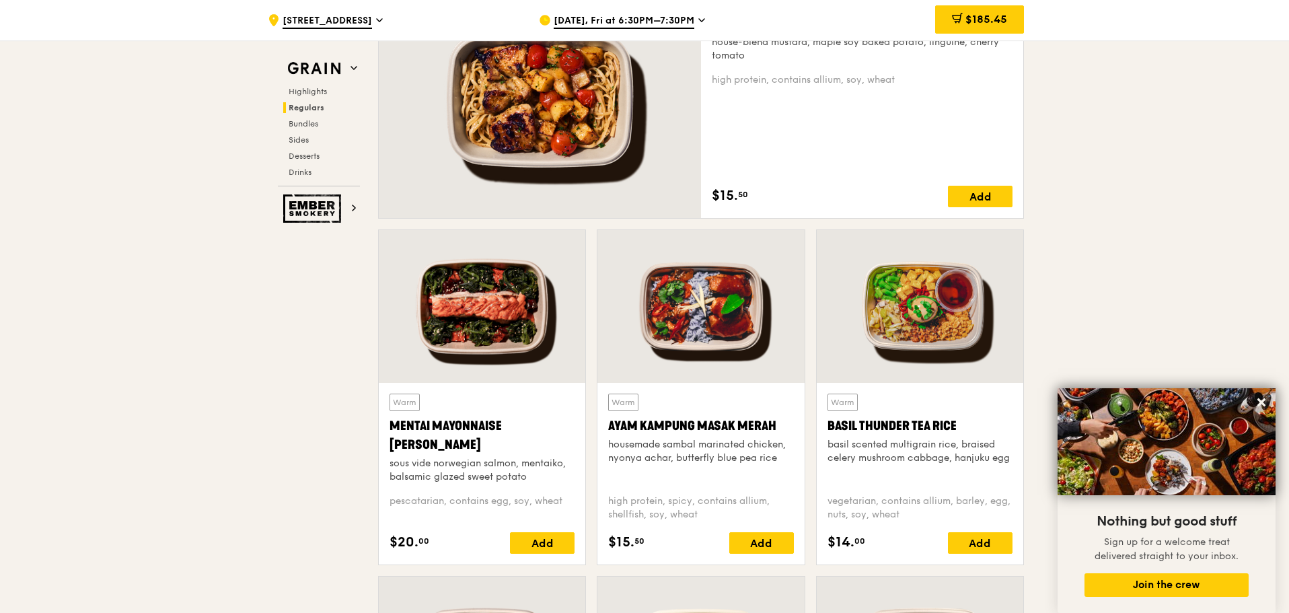
scroll to position [1076, 0]
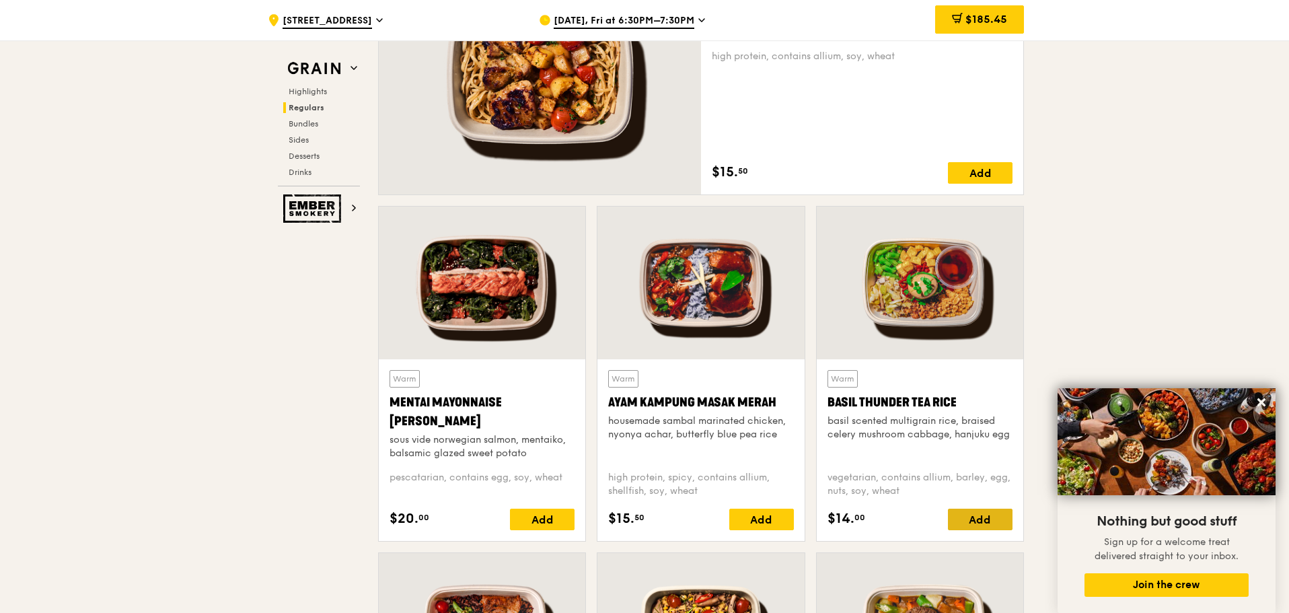
click at [985, 521] on div "Add" at bounding box center [980, 519] width 65 height 22
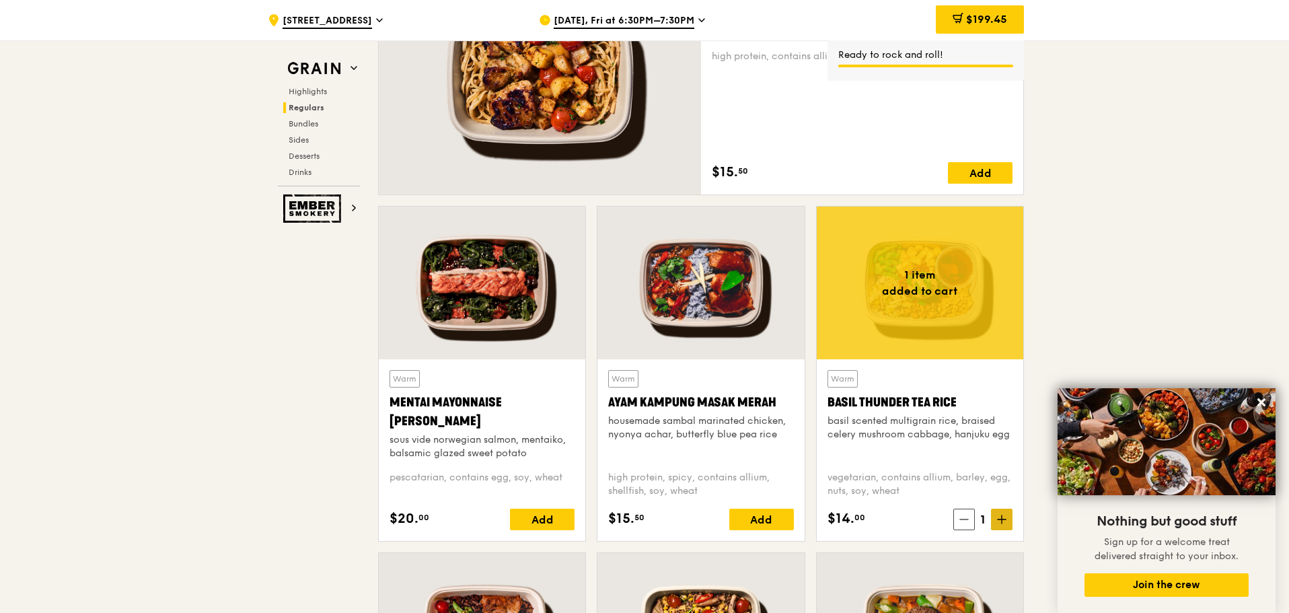
click at [998, 515] on icon at bounding box center [1001, 519] width 9 height 9
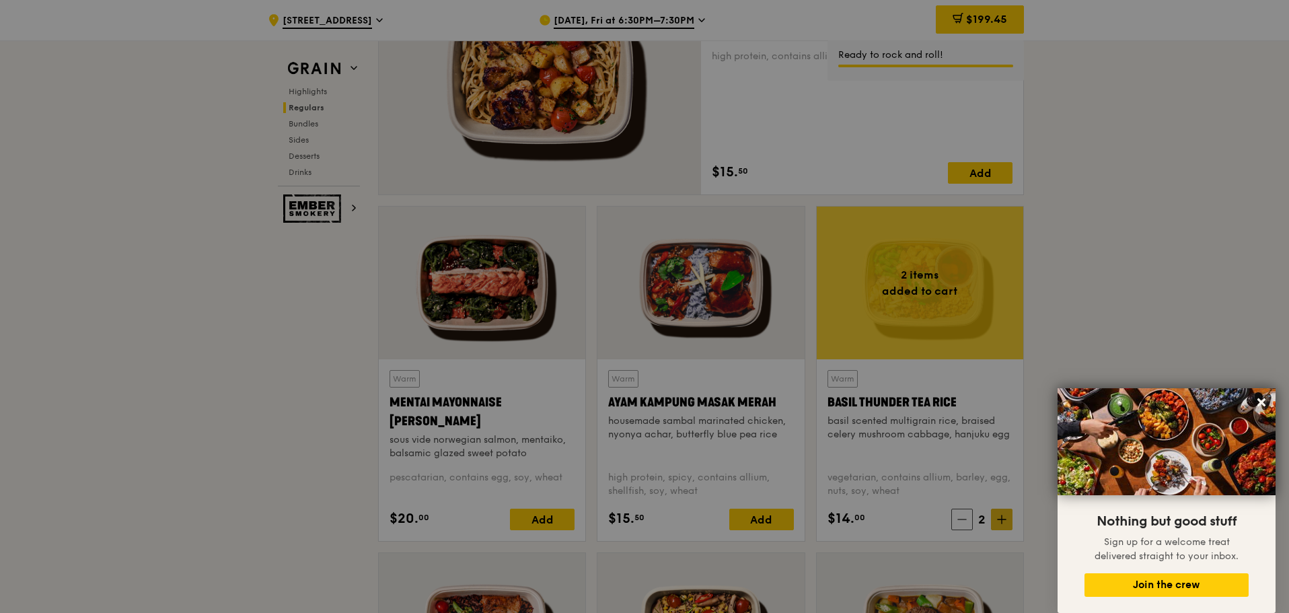
click at [998, 515] on div at bounding box center [644, 306] width 1289 height 613
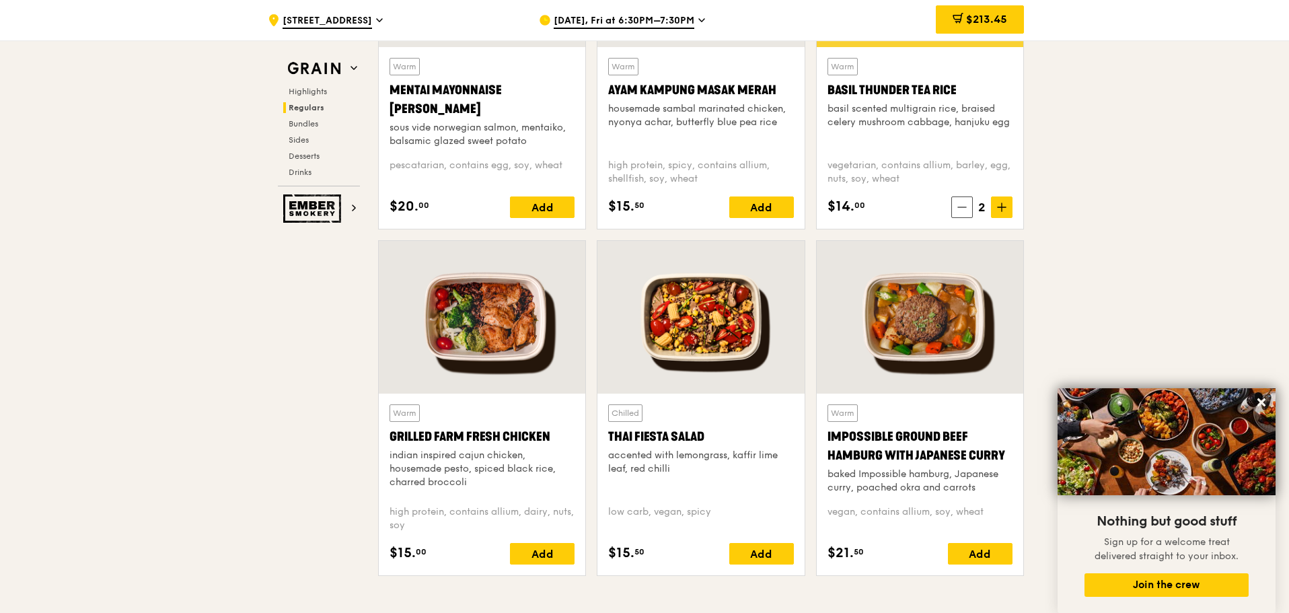
scroll to position [1412, 0]
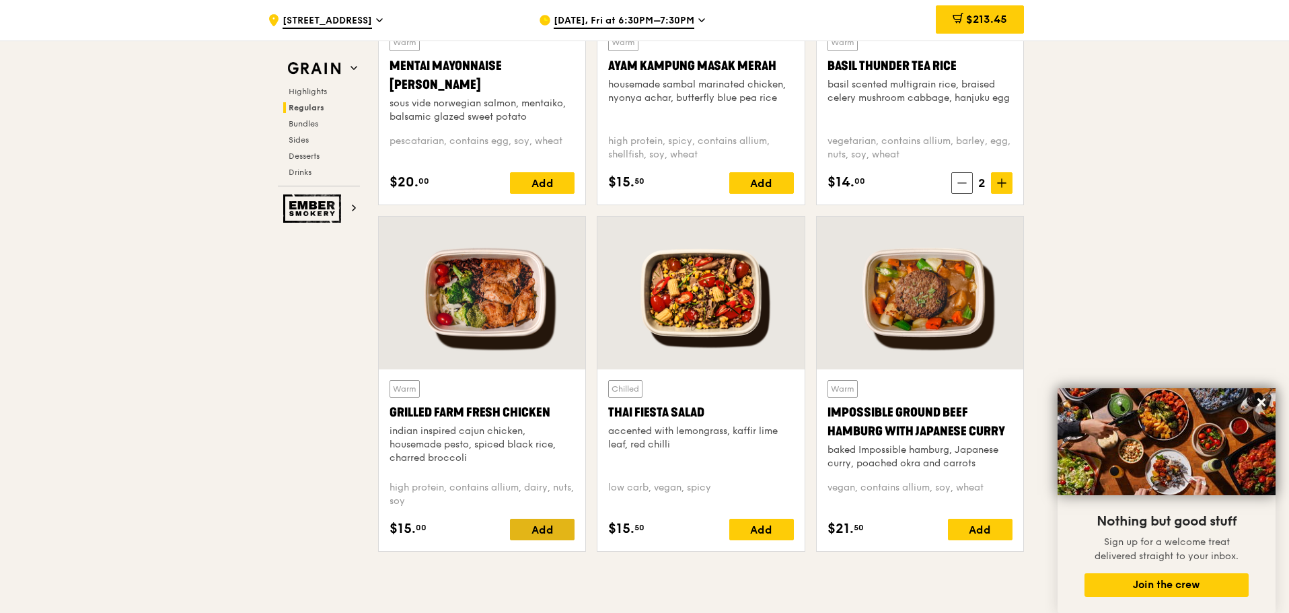
click at [562, 533] on div "Add" at bounding box center [542, 530] width 65 height 22
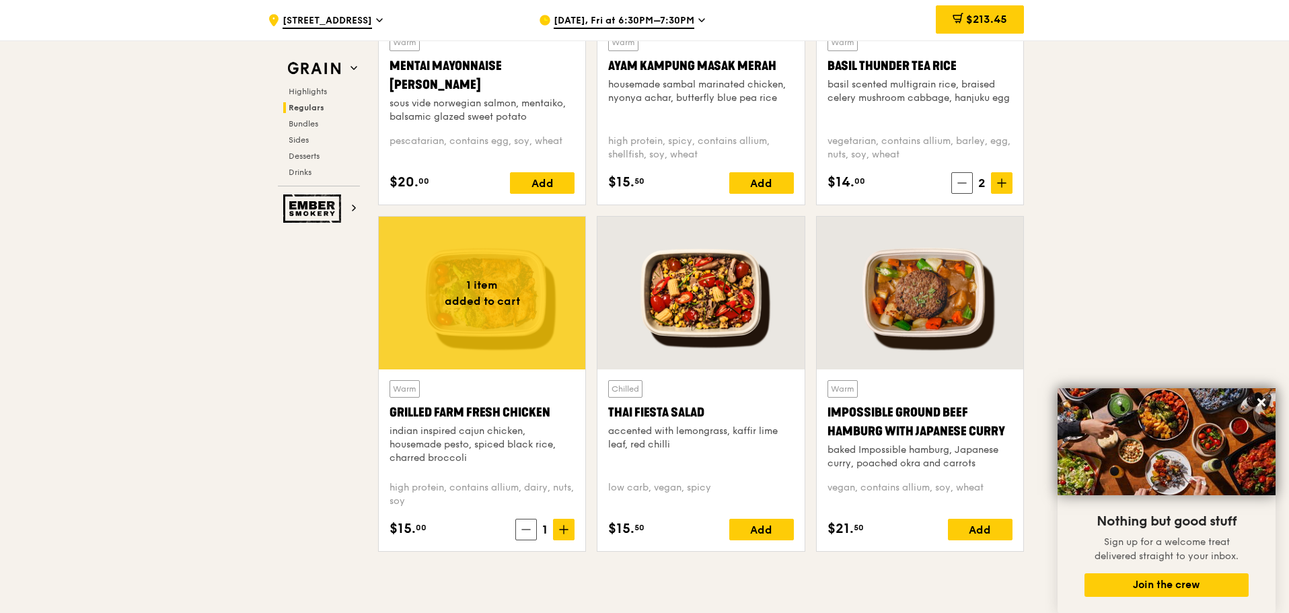
click at [562, 533] on icon at bounding box center [563, 529] width 9 height 9
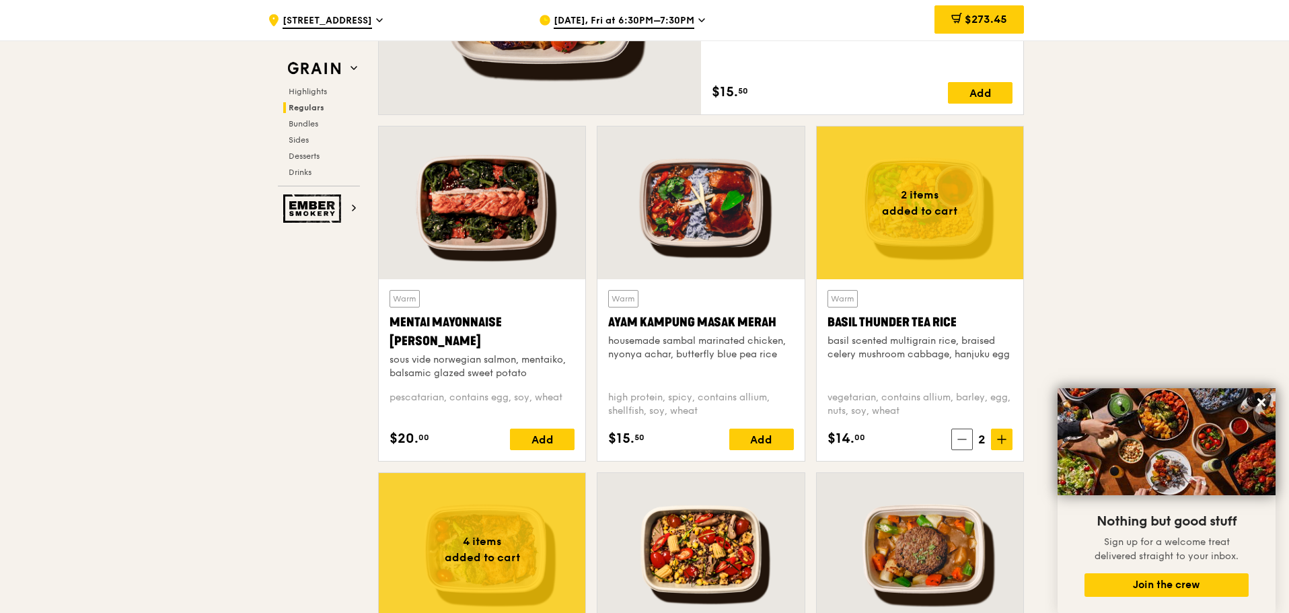
scroll to position [1143, 0]
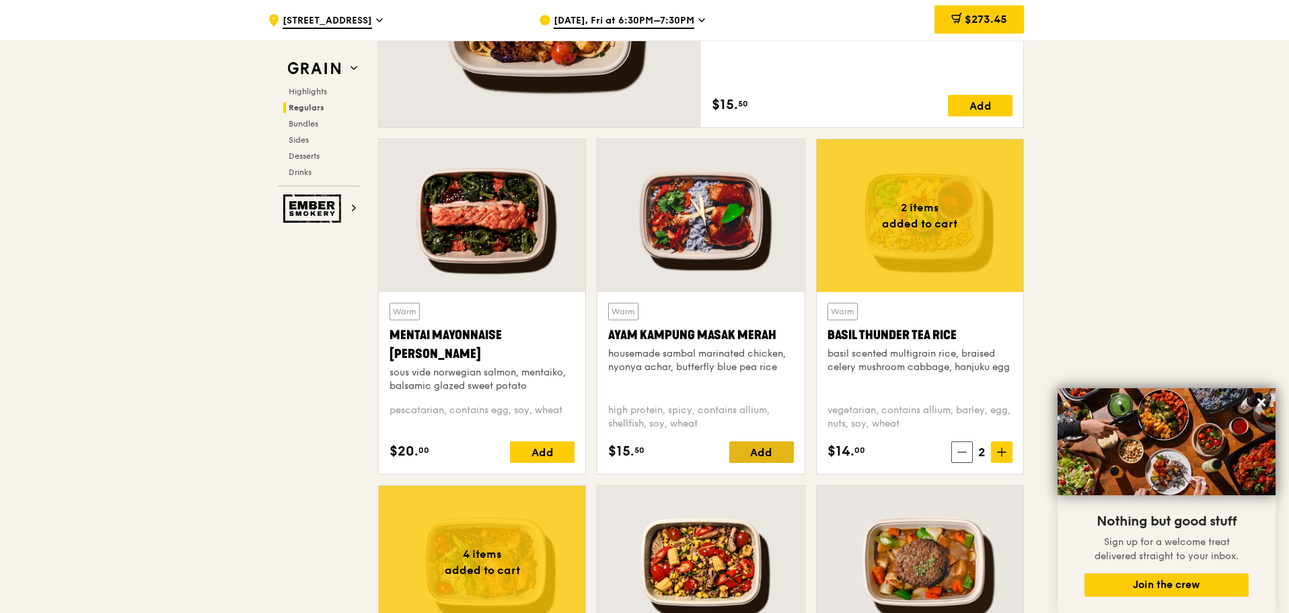
click at [764, 458] on div "Add" at bounding box center [761, 452] width 65 height 22
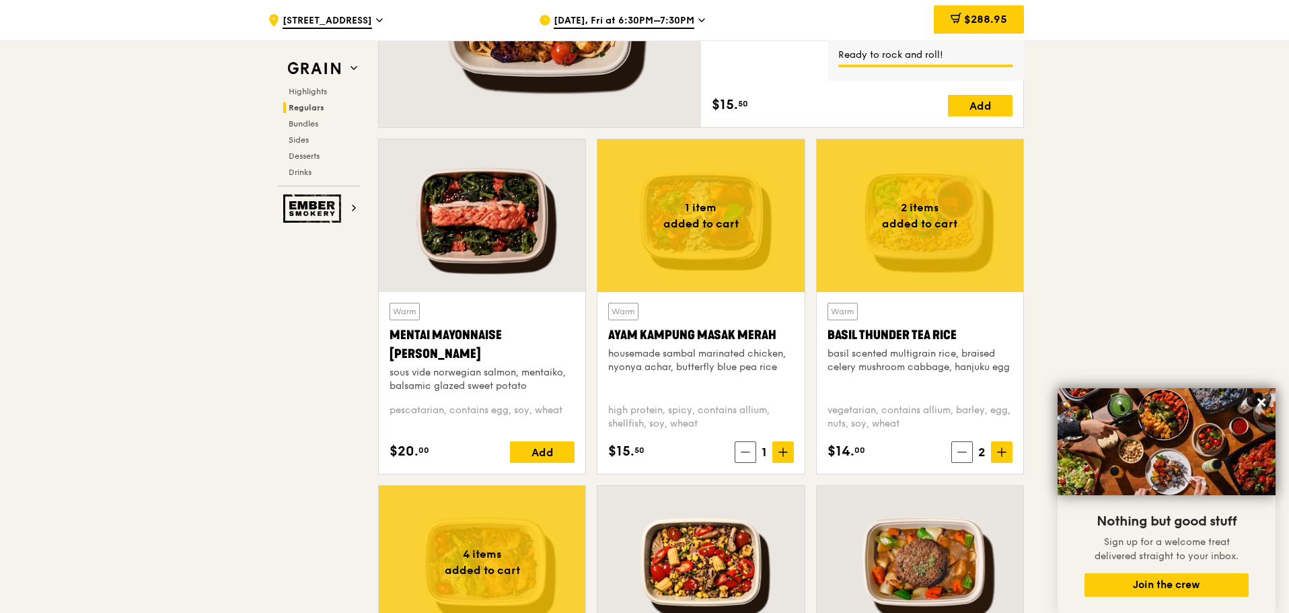
click at [764, 459] on span "1" at bounding box center [764, 452] width 16 height 19
click at [782, 457] on span at bounding box center [783, 452] width 22 height 22
click at [783, 453] on icon at bounding box center [783, 452] width 0 height 8
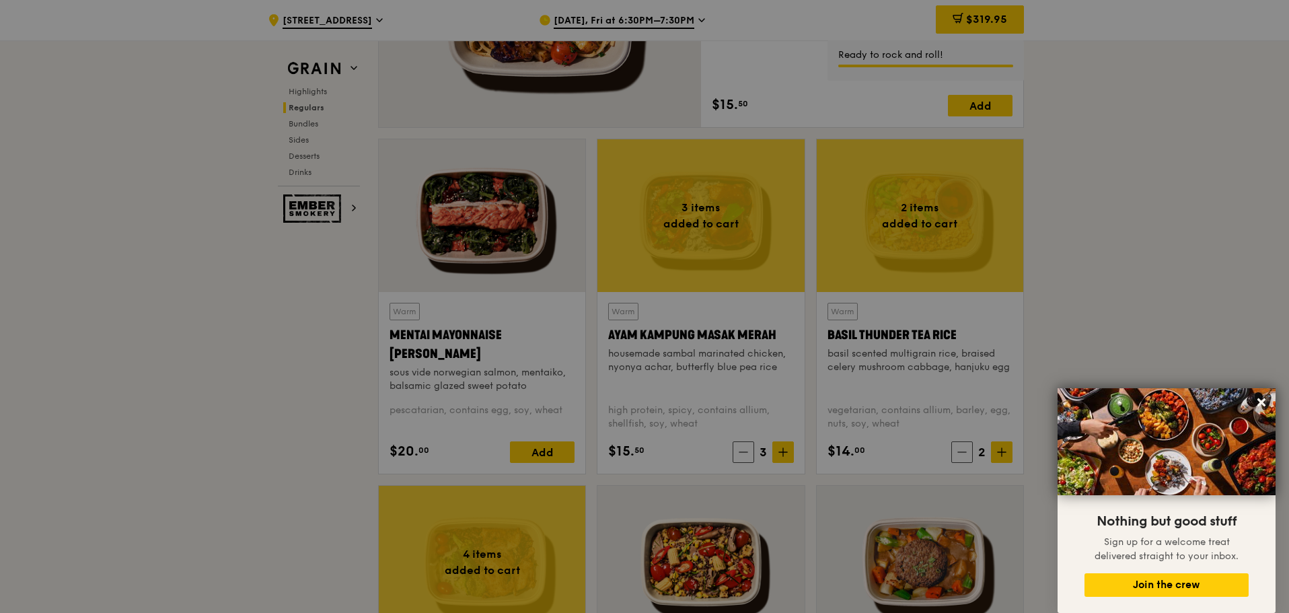
type input "3"
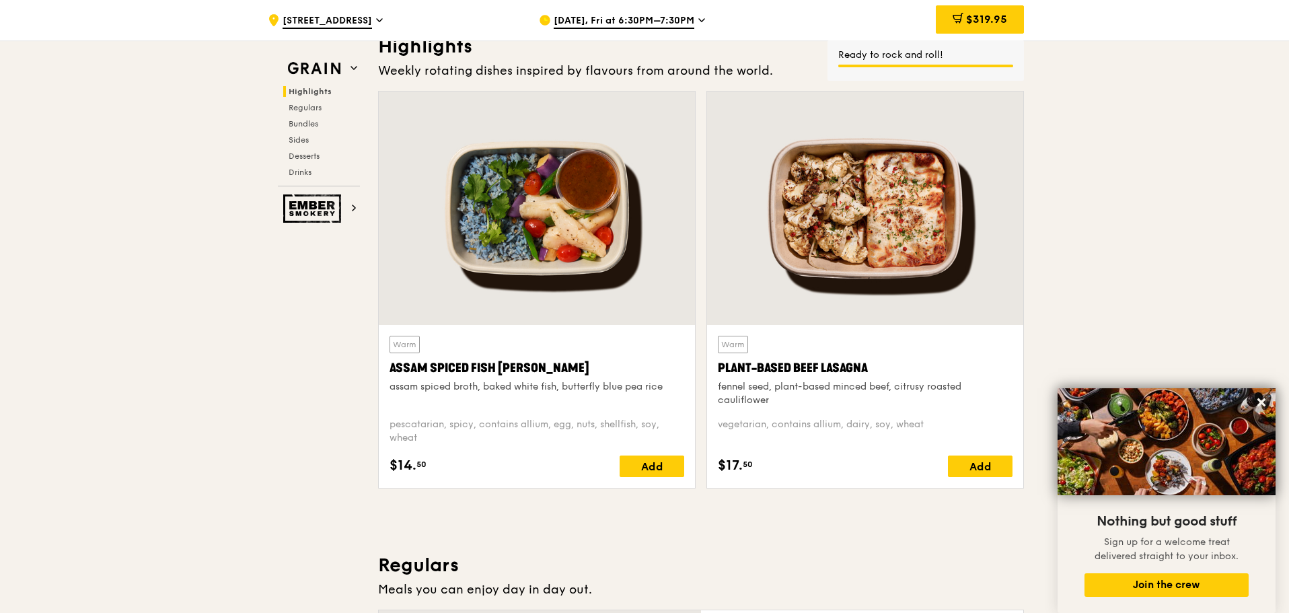
scroll to position [404, 0]
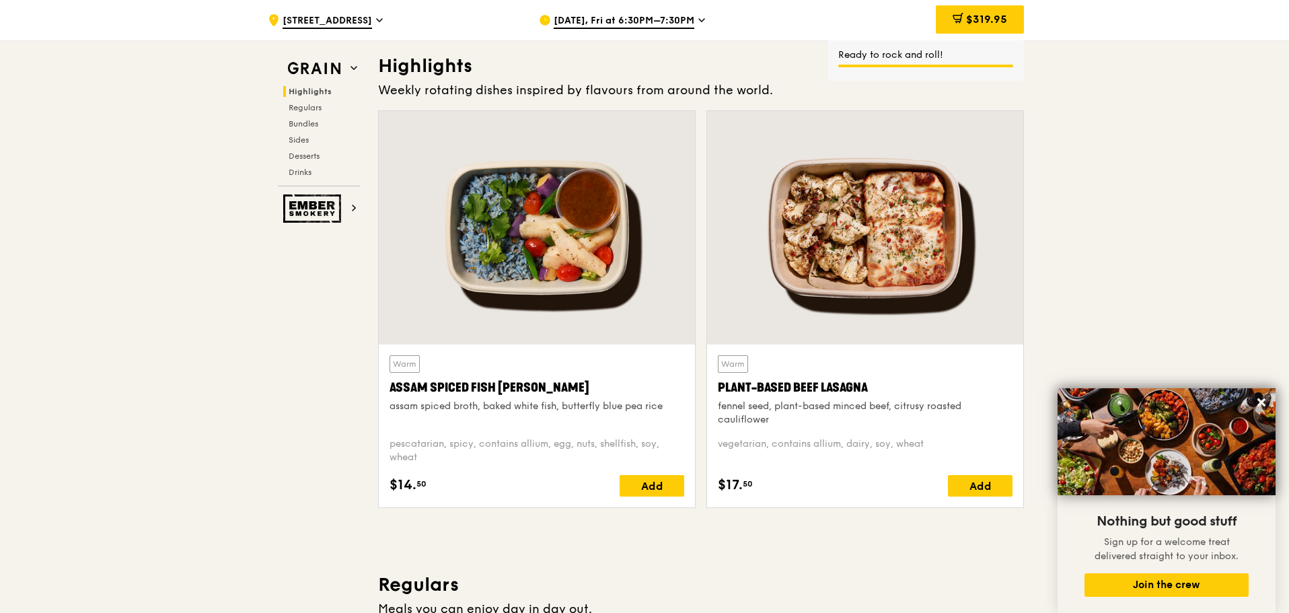
click at [989, 22] on span "$319.95" at bounding box center [986, 19] width 41 height 13
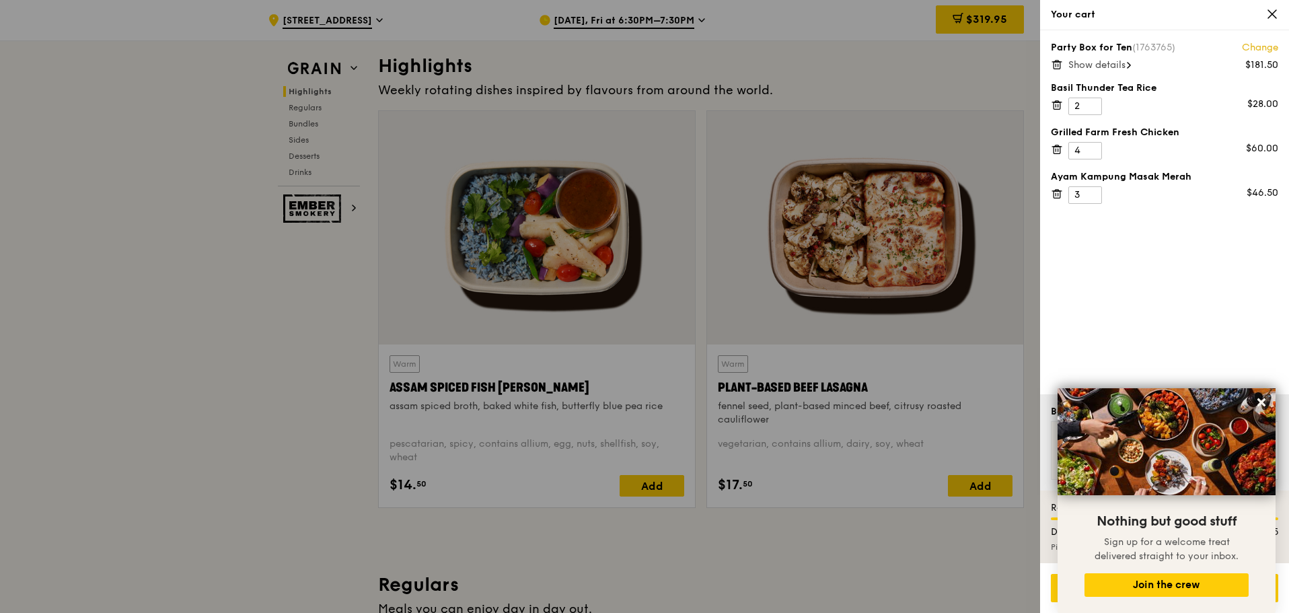
click at [1117, 67] on span "Show details" at bounding box center [1096, 64] width 57 height 11
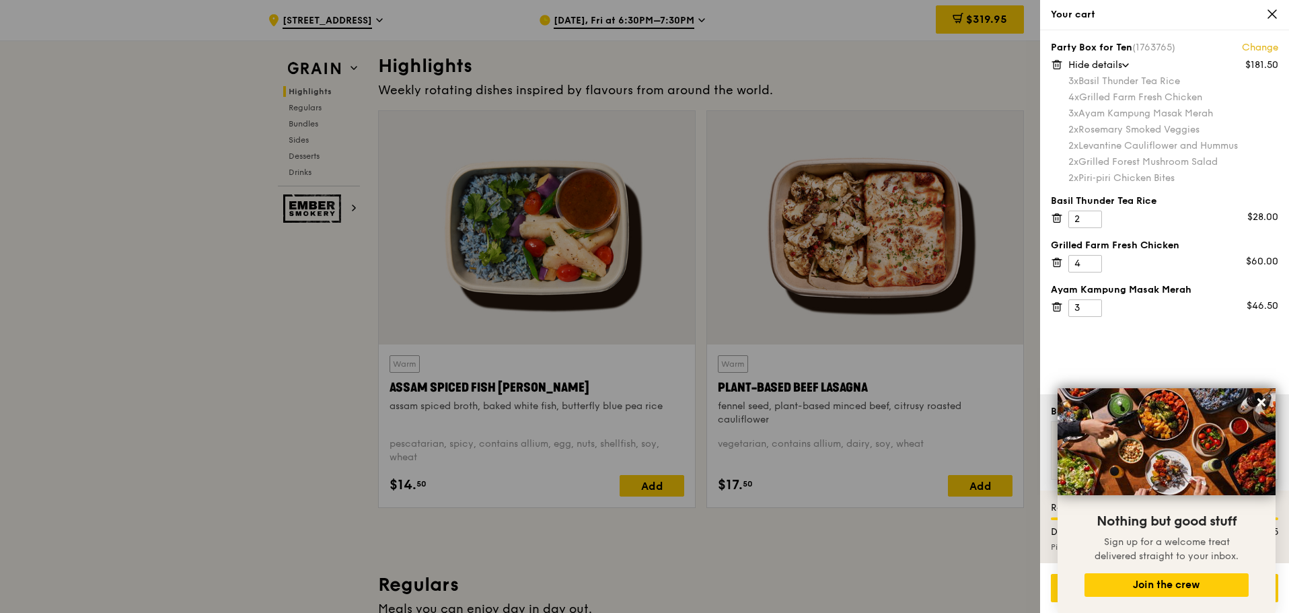
click at [297, 492] on div at bounding box center [644, 306] width 1289 height 613
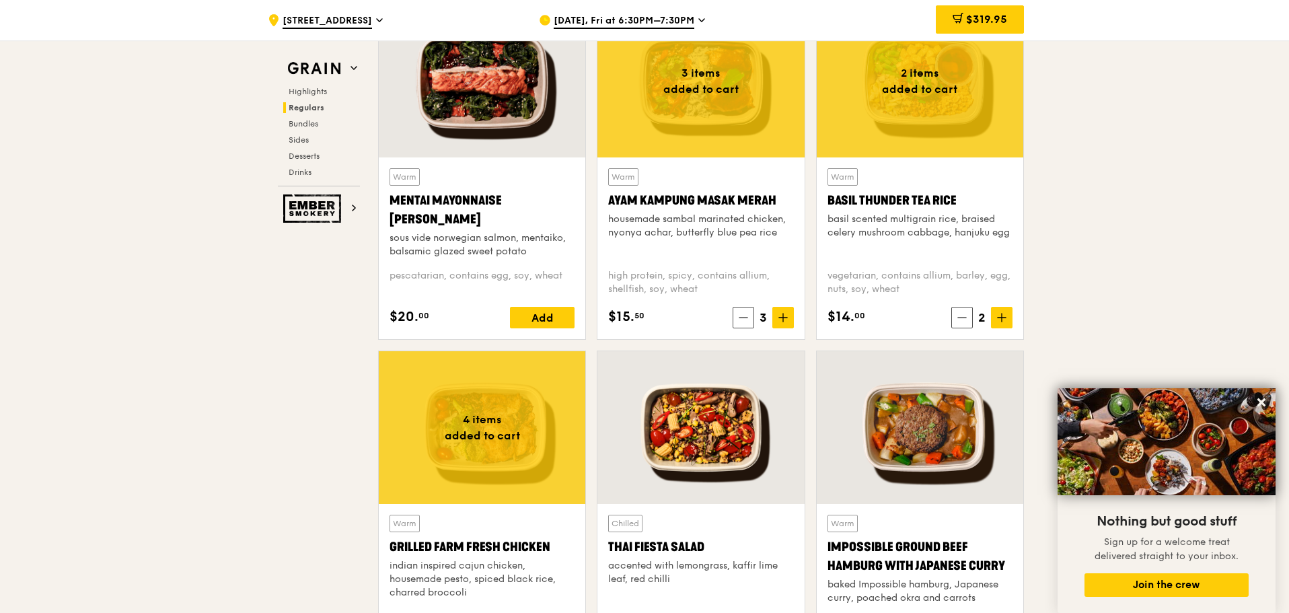
scroll to position [1211, 0]
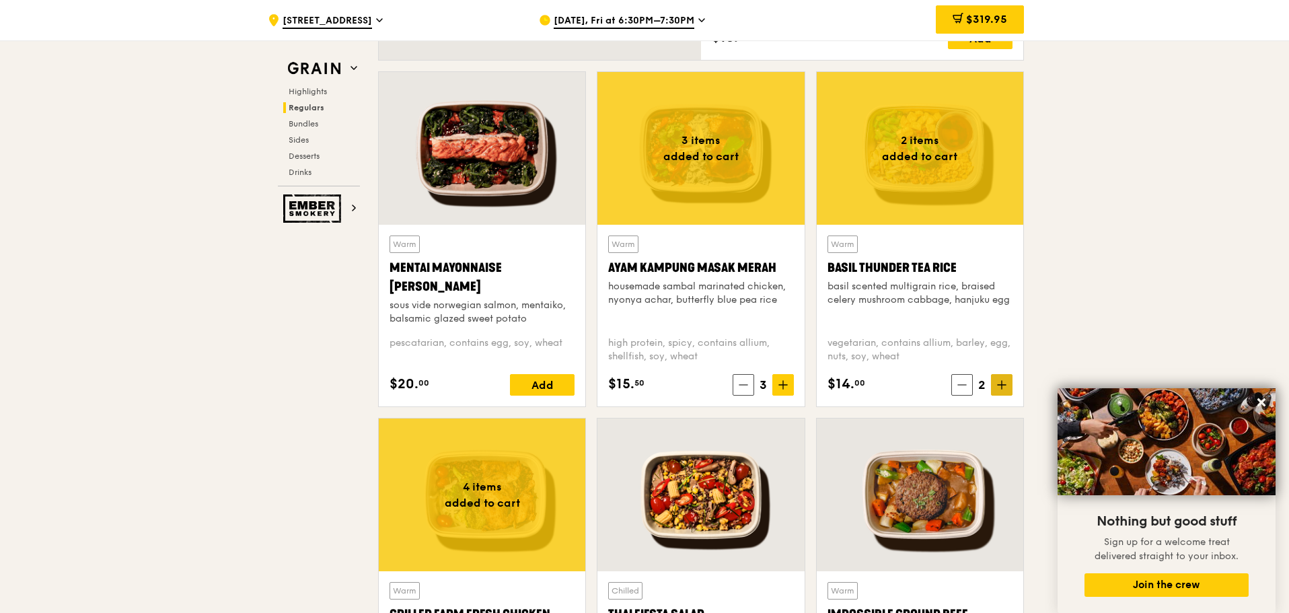
click at [1007, 388] on span at bounding box center [1002, 385] width 22 height 22
click at [981, 29] on div "$333.95" at bounding box center [978, 19] width 91 height 28
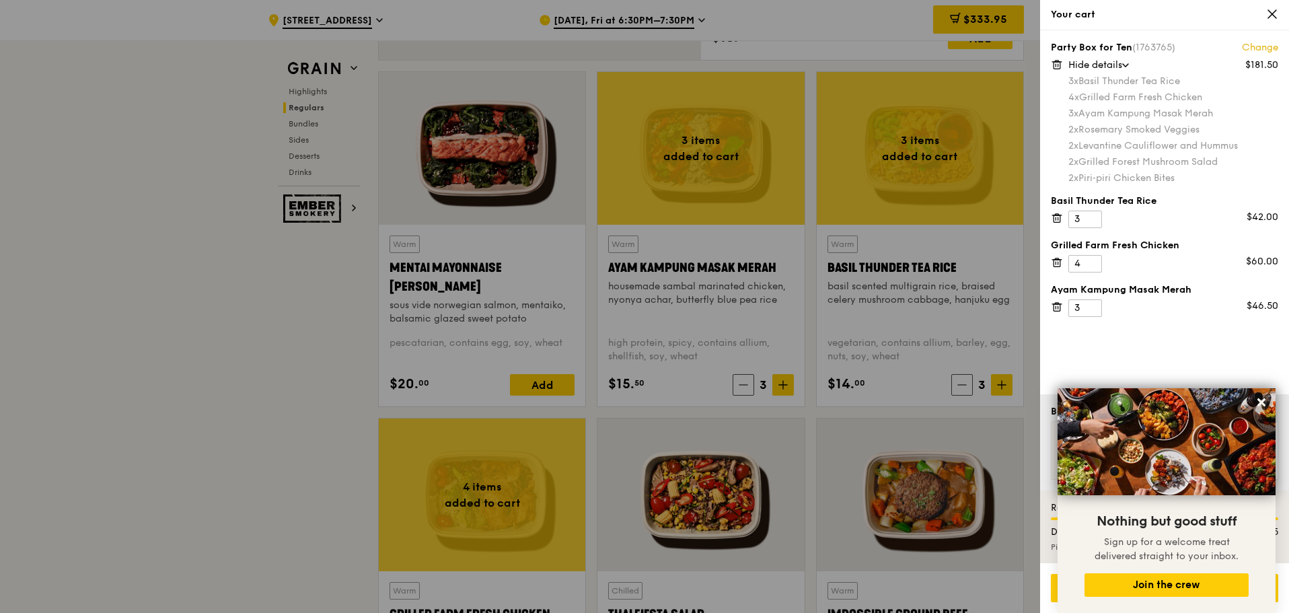
click at [1055, 64] on icon at bounding box center [1057, 65] width 12 height 12
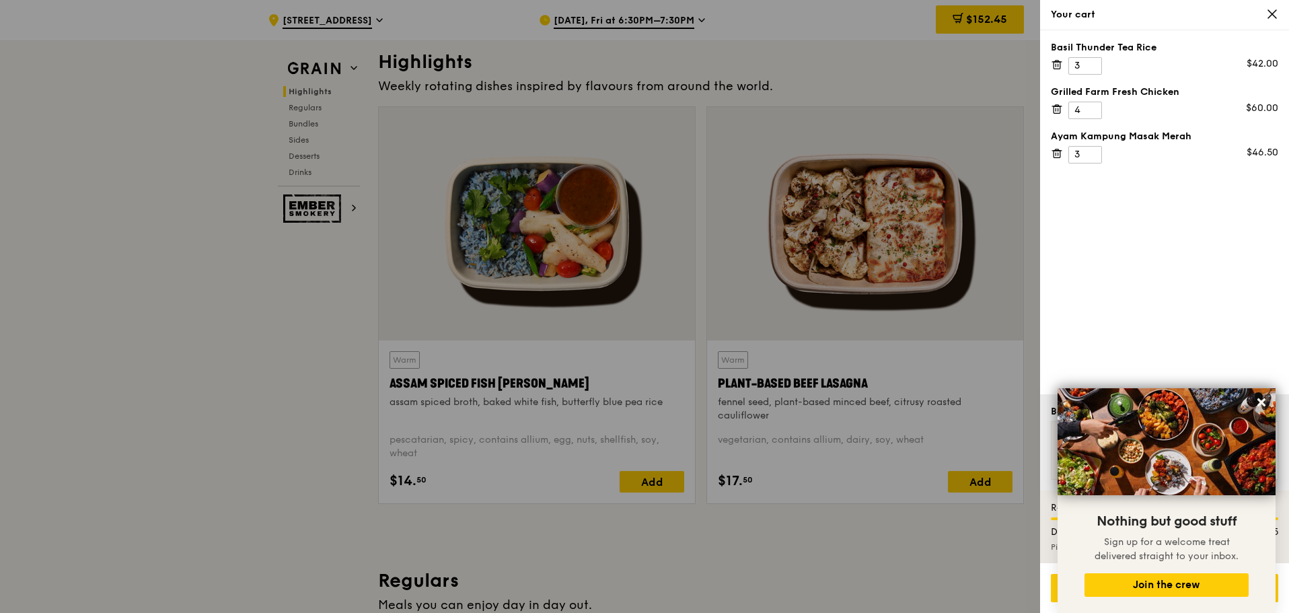
scroll to position [404, 0]
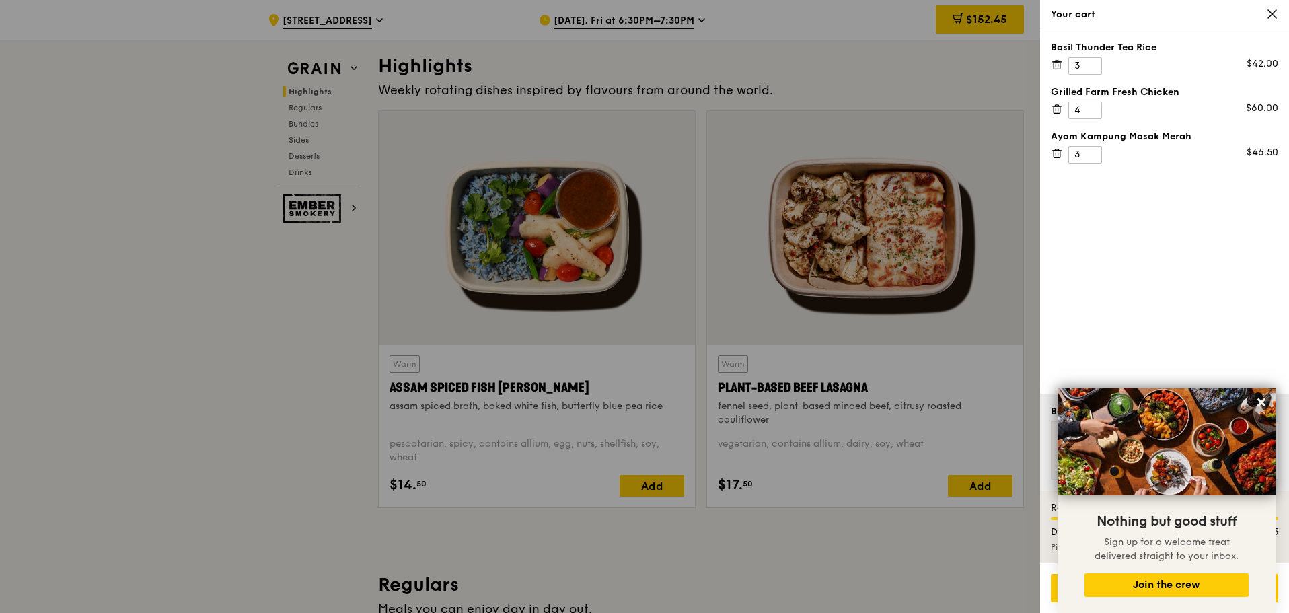
click at [1267, 13] on icon at bounding box center [1272, 14] width 12 height 12
